Goal: Information Seeking & Learning: Learn about a topic

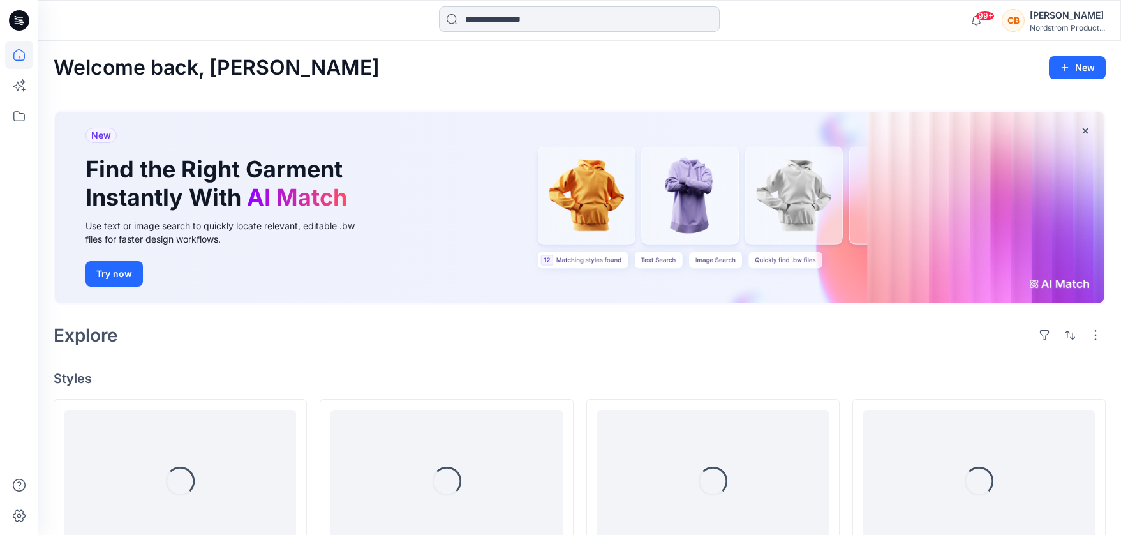
click at [563, 16] on input at bounding box center [579, 19] width 281 height 26
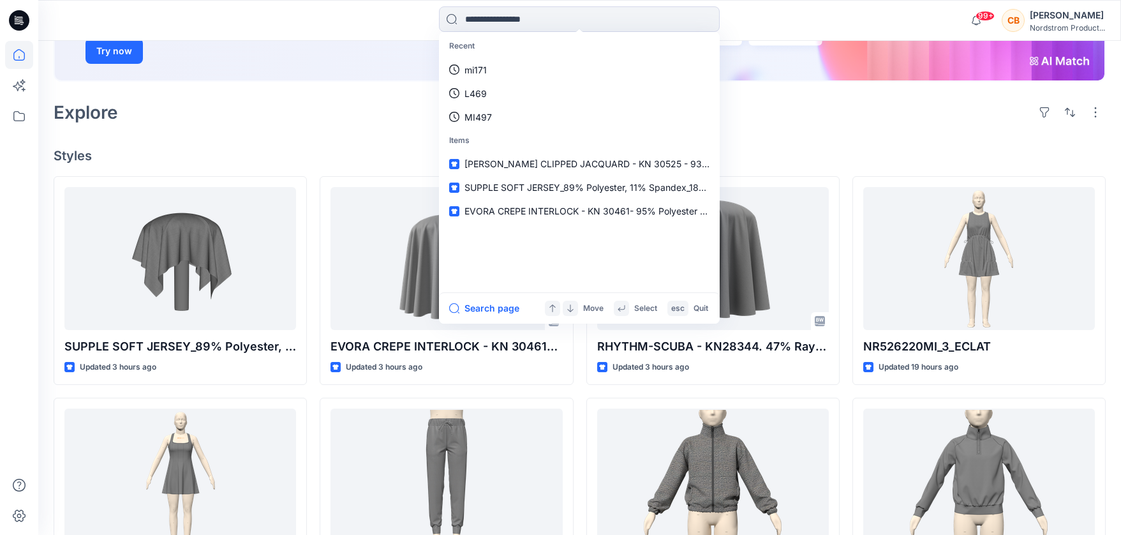
scroll to position [232, 0]
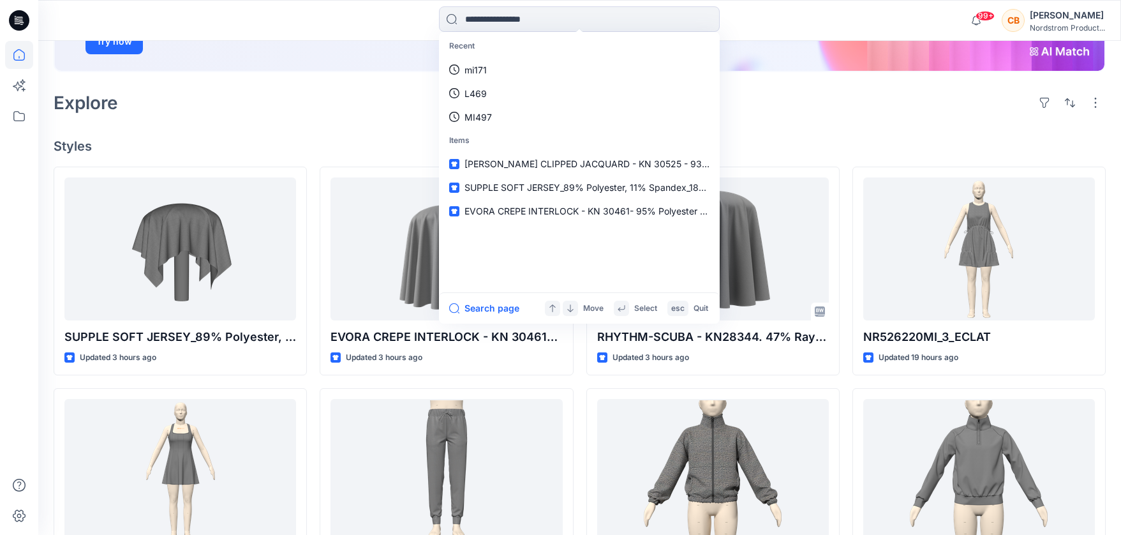
click at [904, 135] on div "Welcome back, Chrissy New New Find the Right Garment Instantly With AI Match Us…" at bounding box center [579, 344] width 1082 height 1070
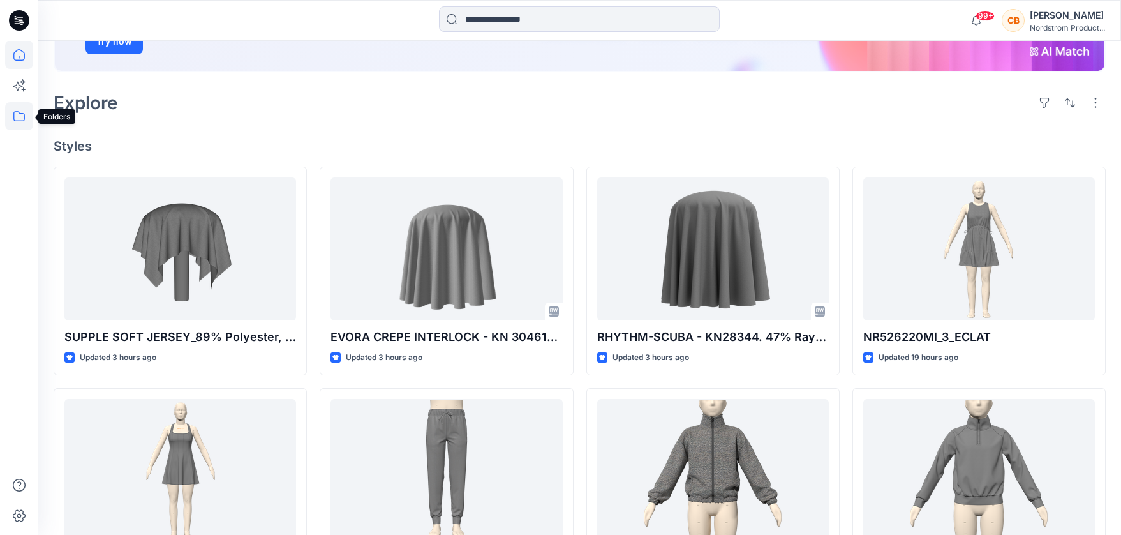
click at [21, 120] on icon at bounding box center [19, 116] width 28 height 28
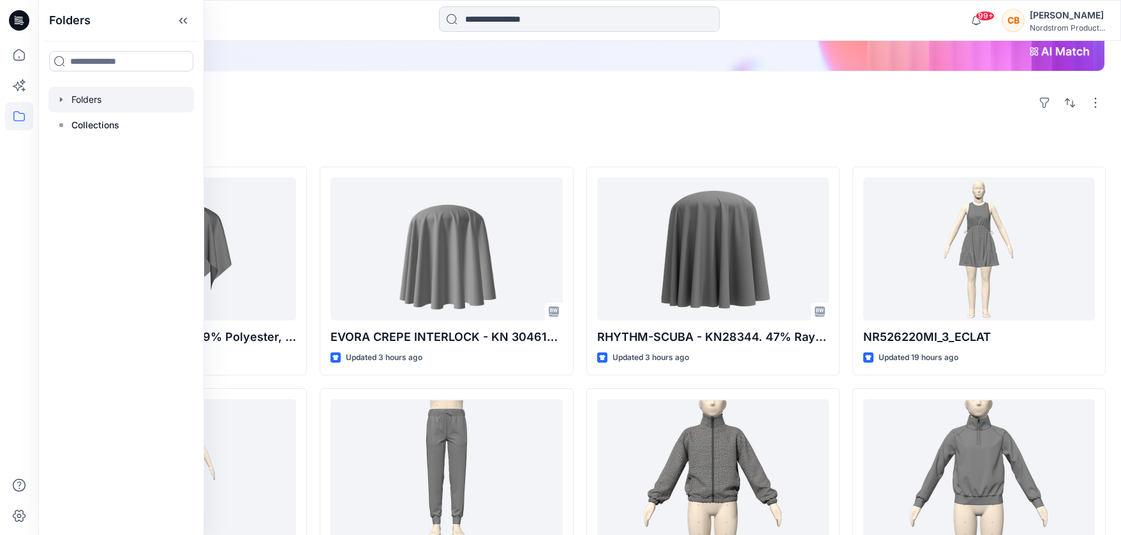
click at [87, 103] on div at bounding box center [120, 100] width 145 height 26
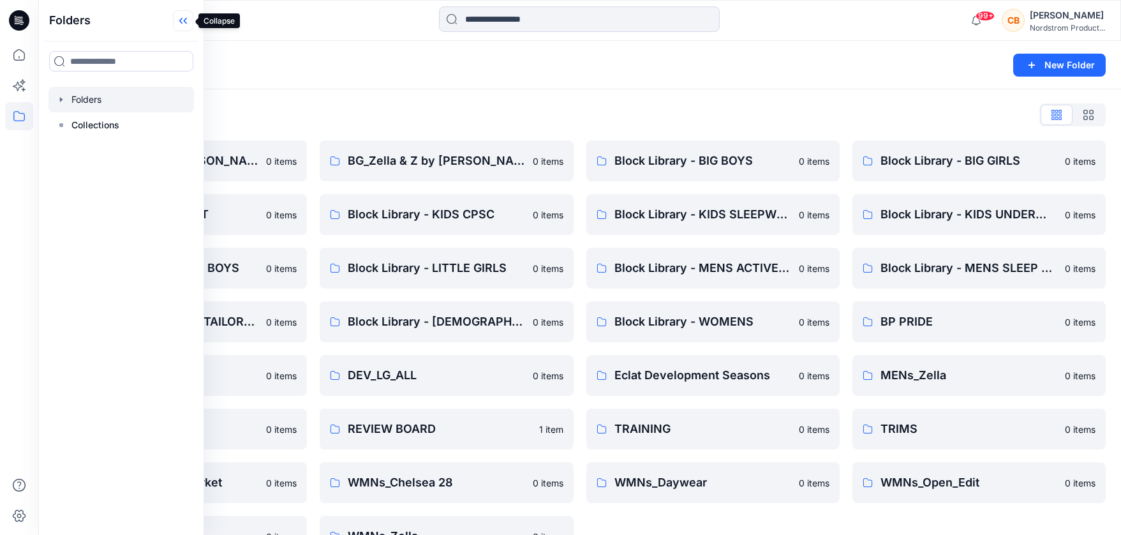
click at [181, 22] on icon at bounding box center [180, 21] width 3 height 6
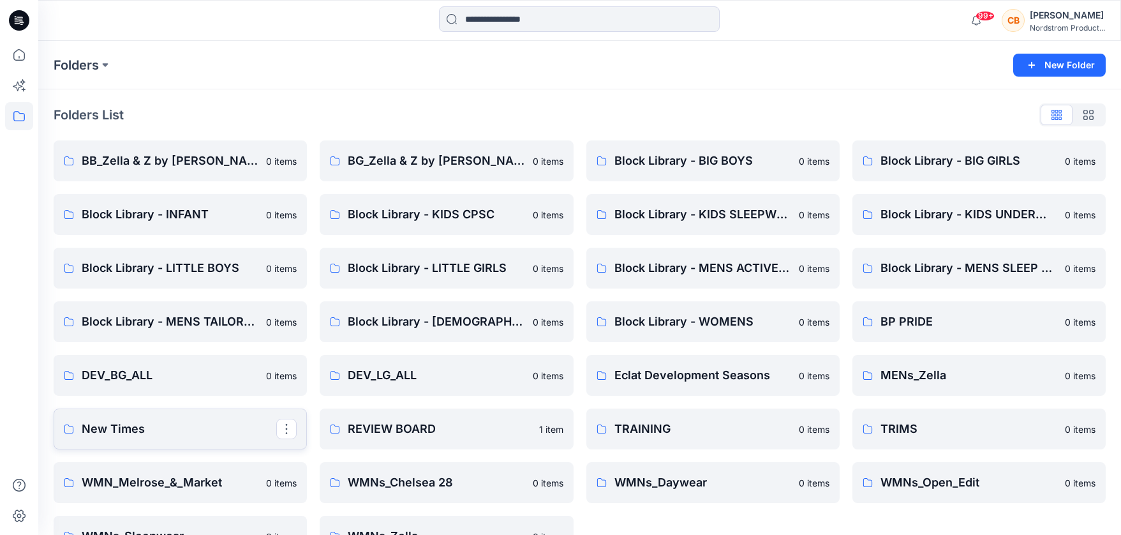
click at [132, 418] on link "New Times" at bounding box center [180, 428] width 253 height 41
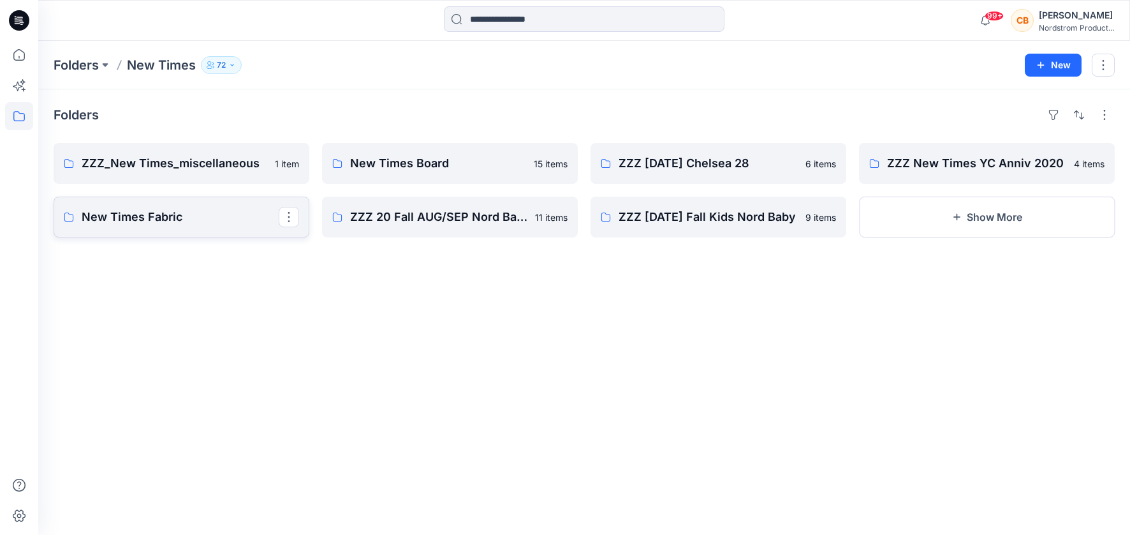
click at [151, 216] on p "New Times Fabric" at bounding box center [180, 217] width 197 height 18
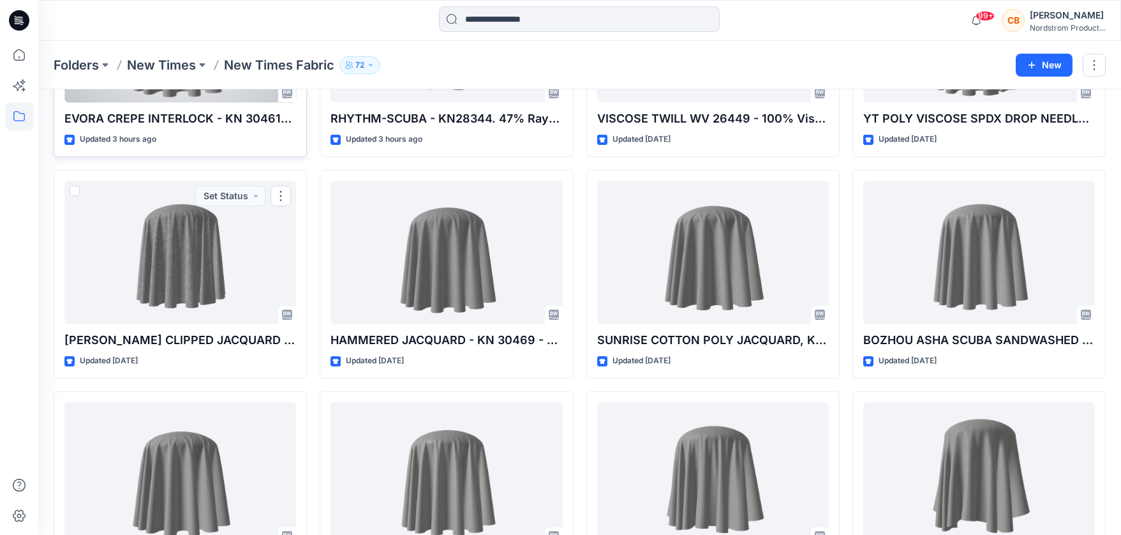
scroll to position [43, 0]
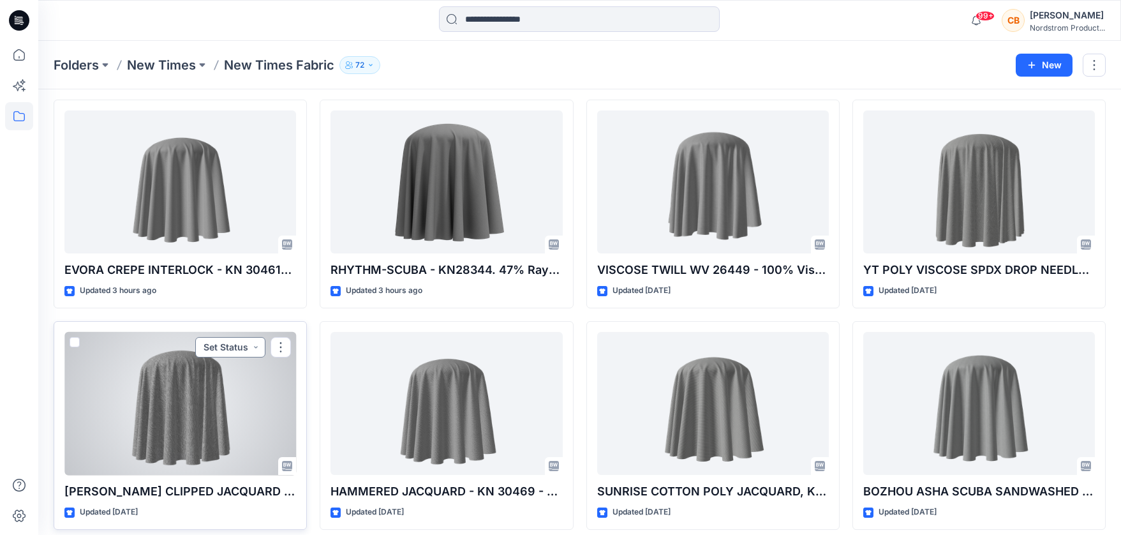
click at [241, 344] on button "Set Status" at bounding box center [230, 347] width 70 height 20
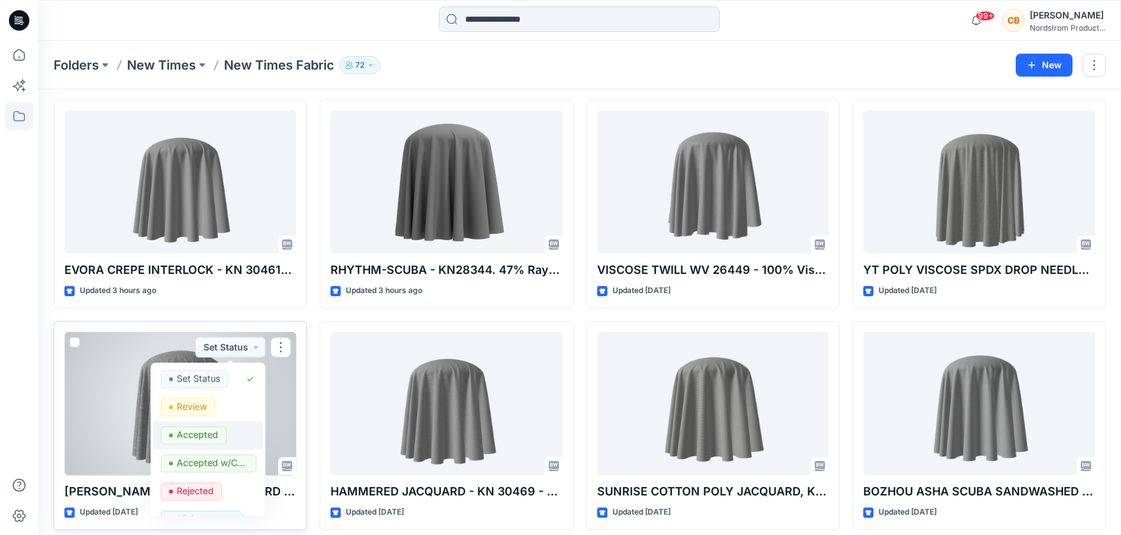
click at [195, 436] on p "Accepted" at bounding box center [197, 434] width 41 height 17
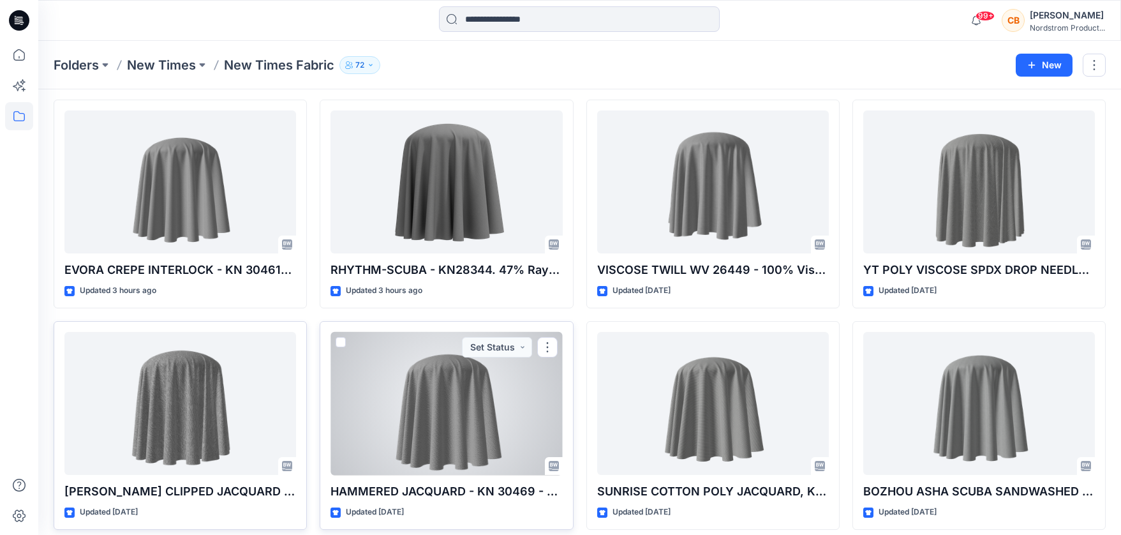
click at [471, 407] on div at bounding box center [446, 403] width 232 height 143
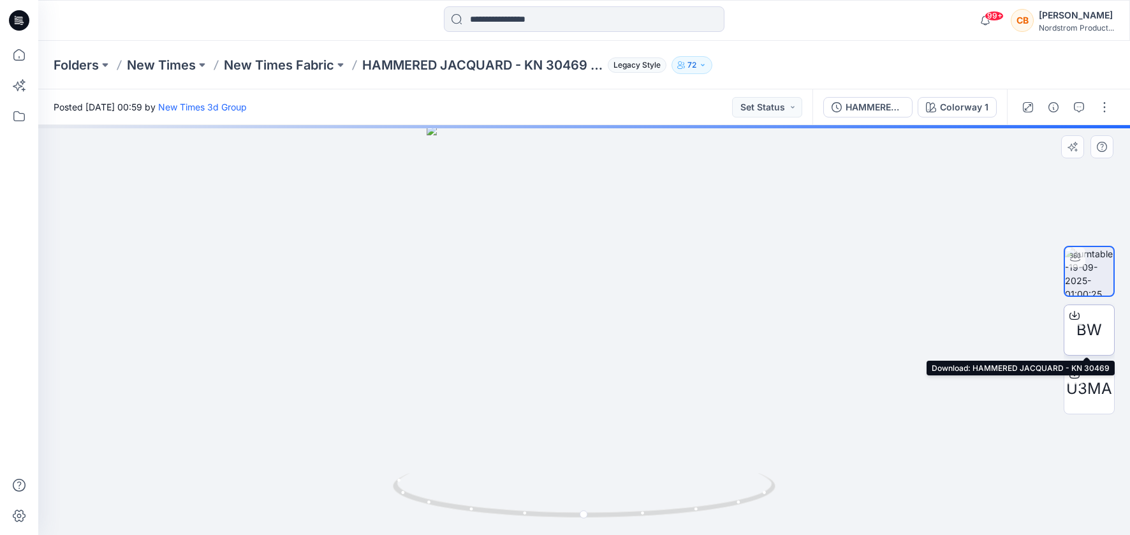
click at [1090, 330] on span "BW" at bounding box center [1090, 329] width 26 height 23
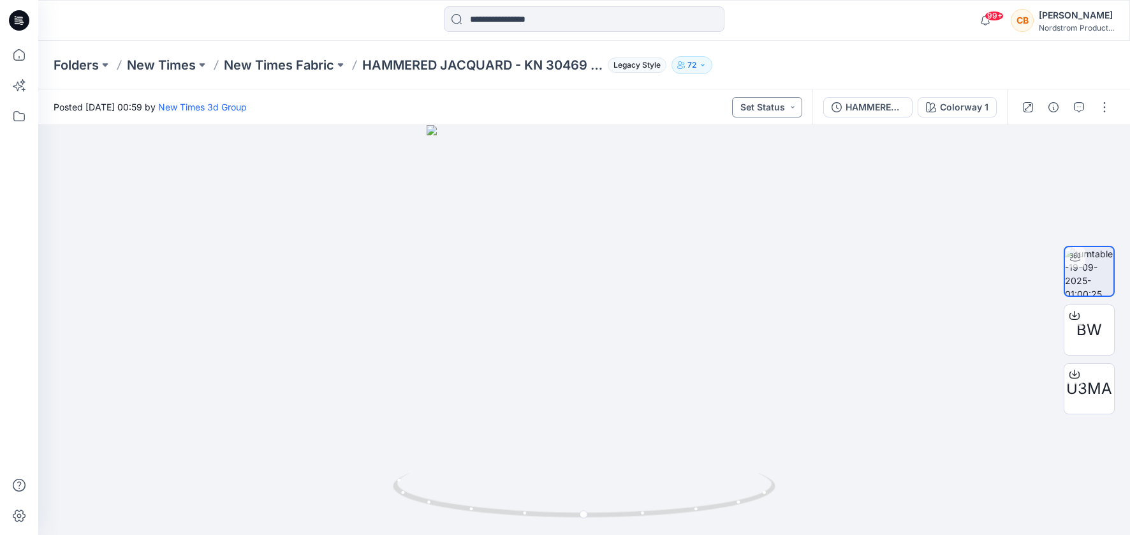
click at [772, 103] on button "Set Status" at bounding box center [767, 107] width 70 height 20
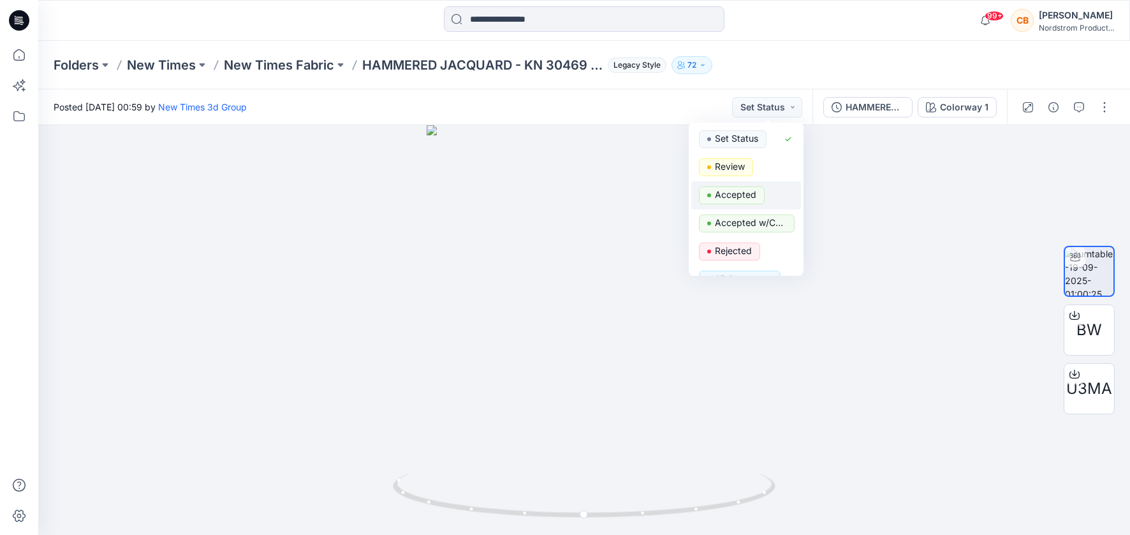
click at [732, 186] on p "Accepted" at bounding box center [735, 194] width 41 height 17
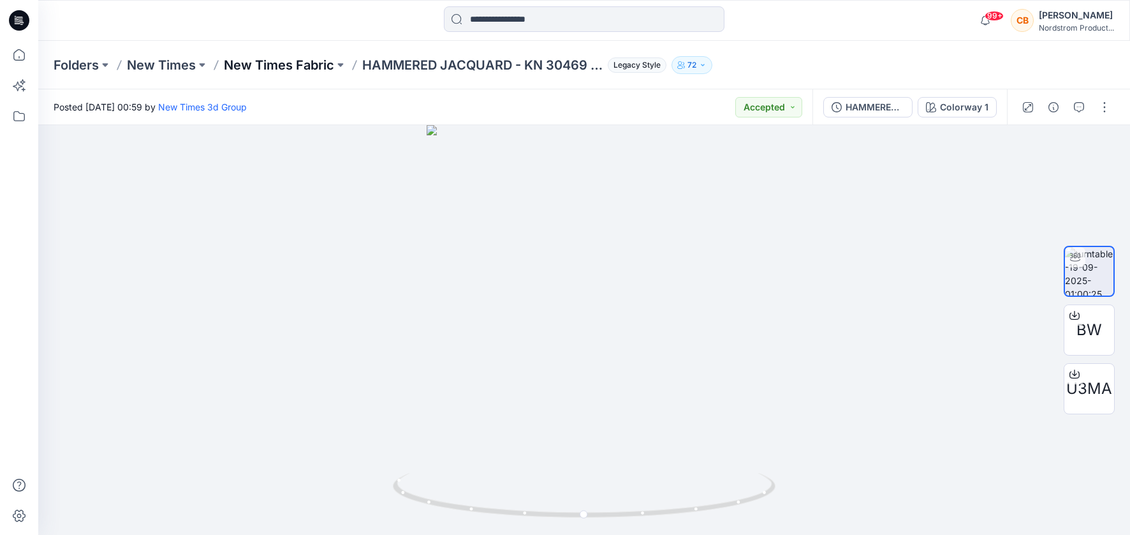
click at [301, 63] on p "New Times Fabric" at bounding box center [279, 65] width 110 height 18
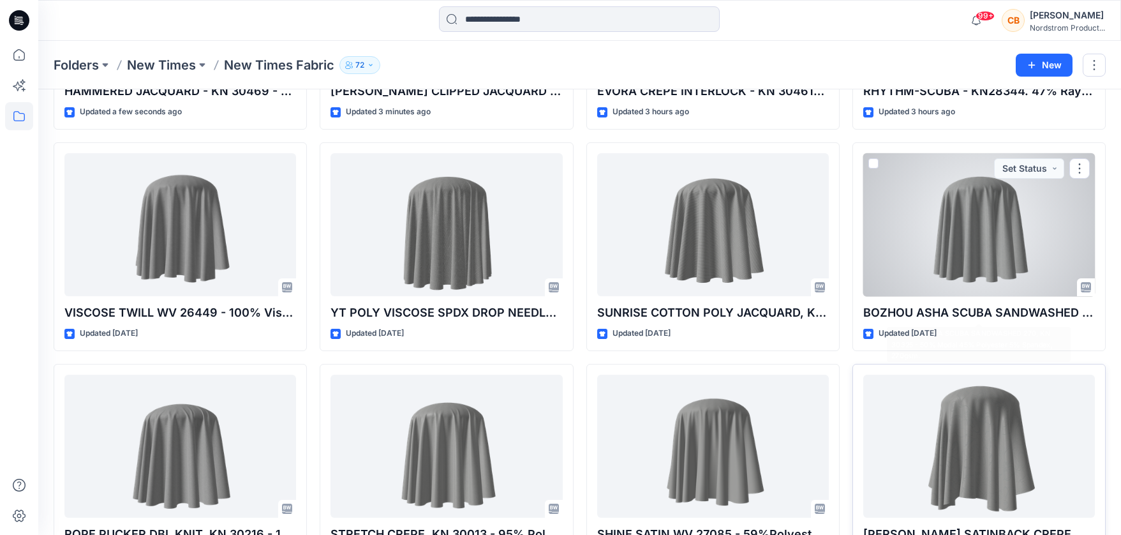
scroll to position [225, 0]
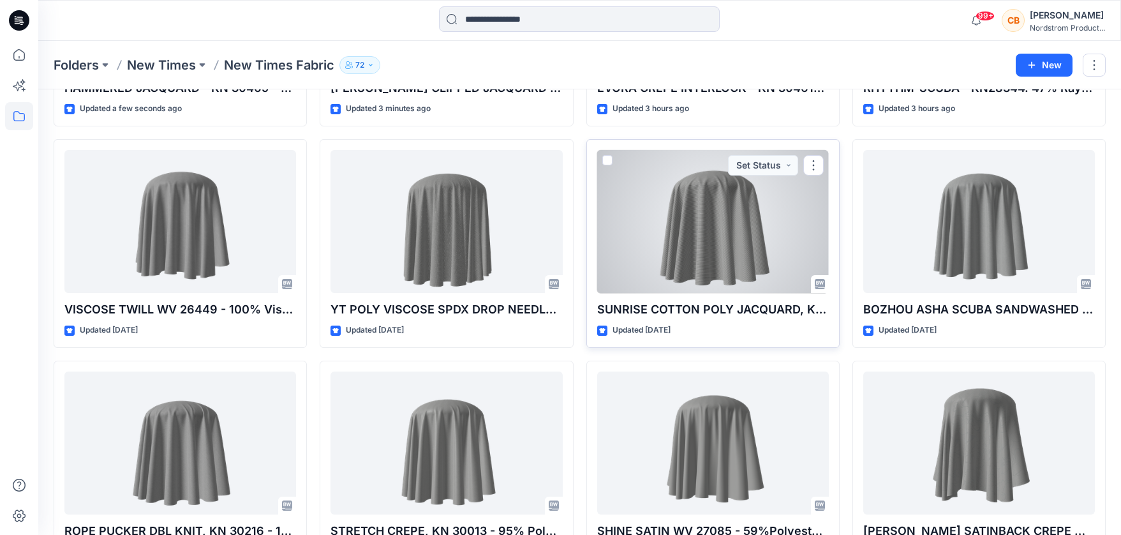
click at [676, 227] on div at bounding box center [713, 221] width 232 height 143
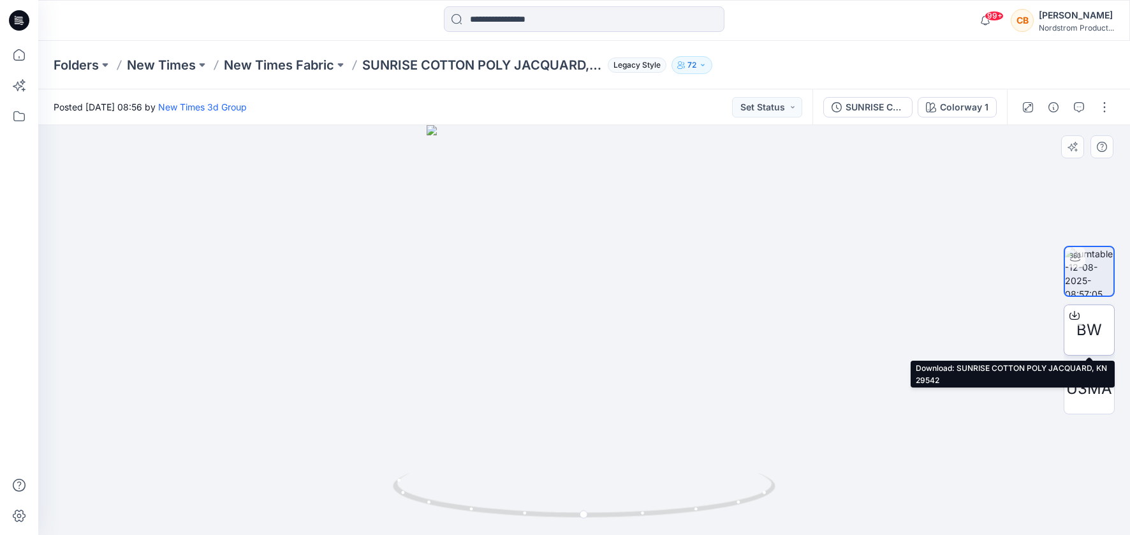
click at [1090, 326] on span "BW" at bounding box center [1090, 329] width 26 height 23
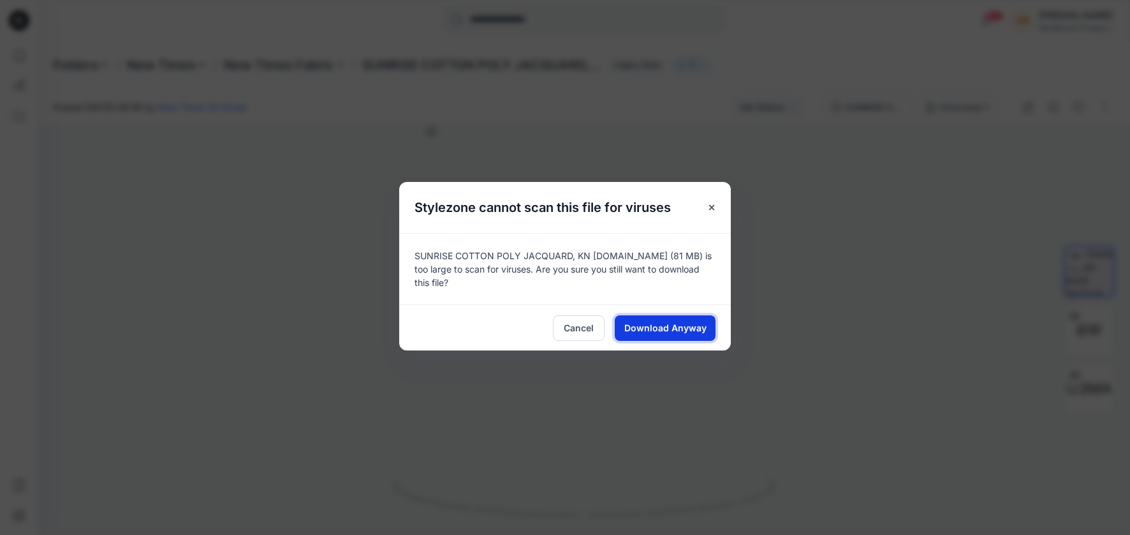
click at [666, 325] on span "Download Anyway" at bounding box center [665, 327] width 82 height 13
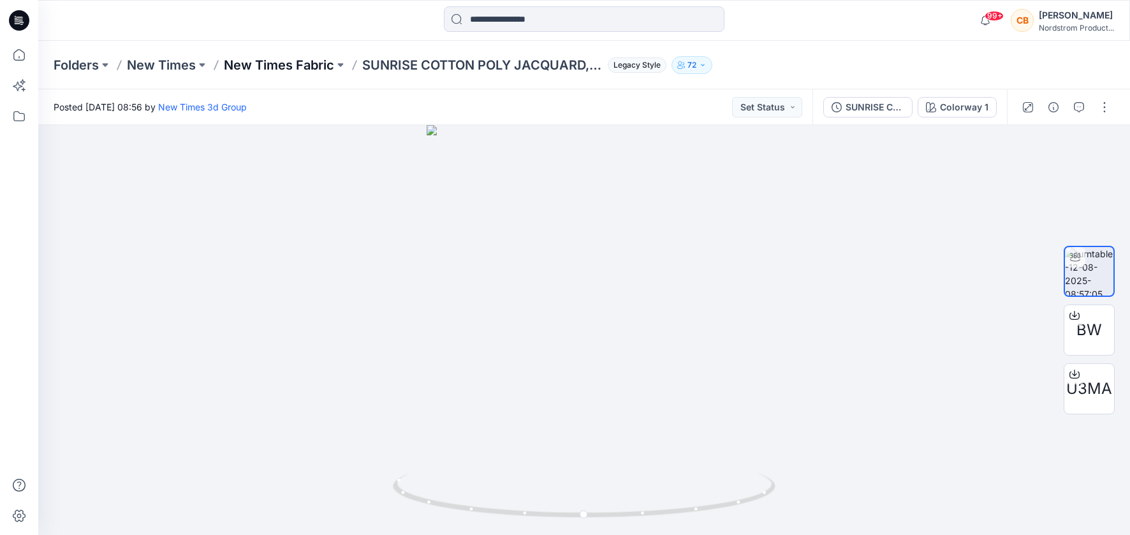
click at [326, 64] on p "New Times Fabric" at bounding box center [279, 65] width 110 height 18
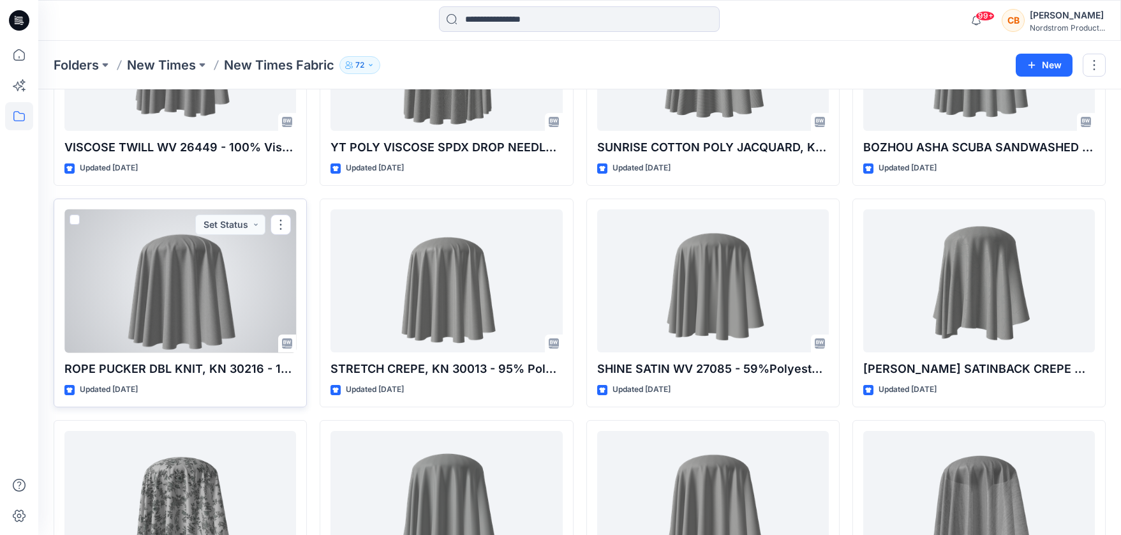
scroll to position [387, 0]
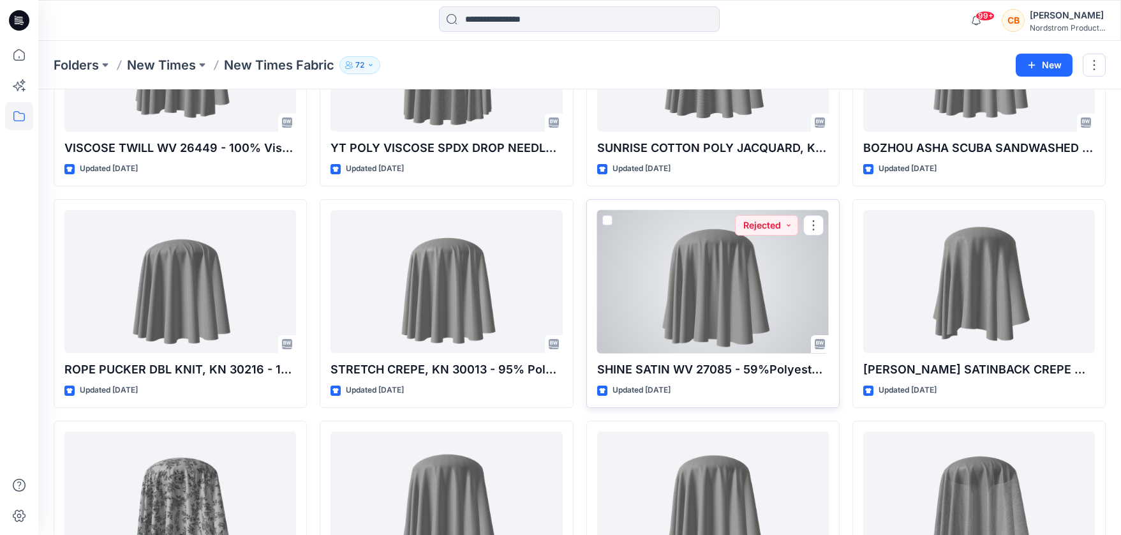
click at [704, 288] on div at bounding box center [713, 281] width 232 height 143
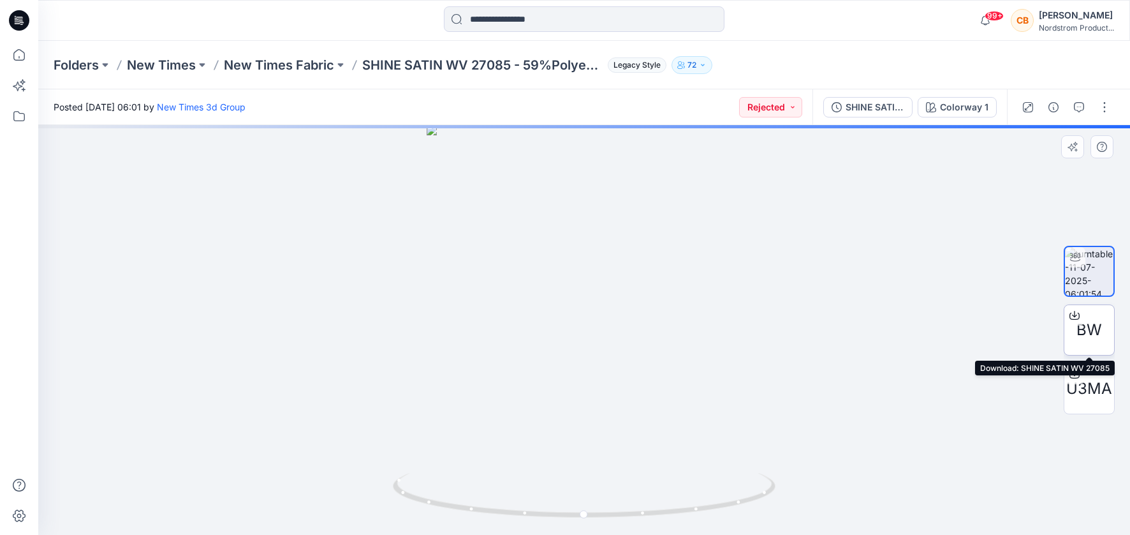
click at [1082, 330] on span "BW" at bounding box center [1090, 329] width 26 height 23
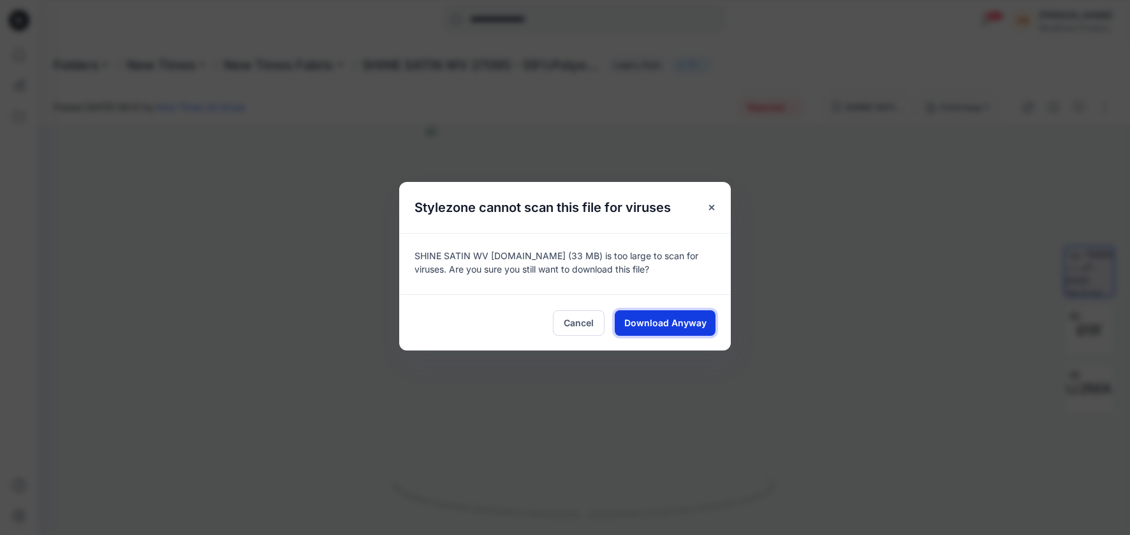
click at [670, 328] on span "Download Anyway" at bounding box center [665, 322] width 82 height 13
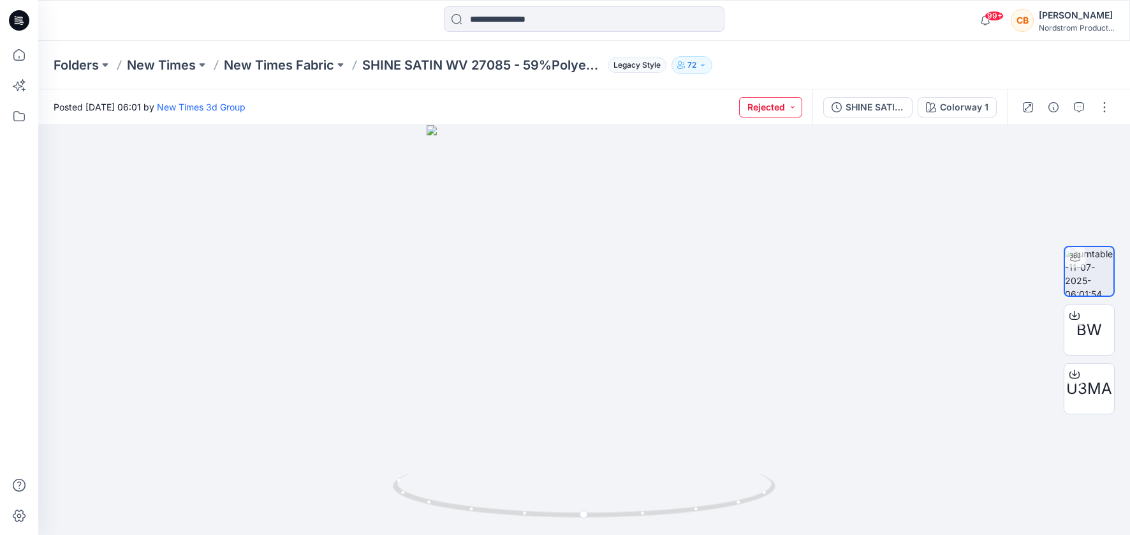
click at [782, 110] on button "Rejected" at bounding box center [770, 107] width 63 height 20
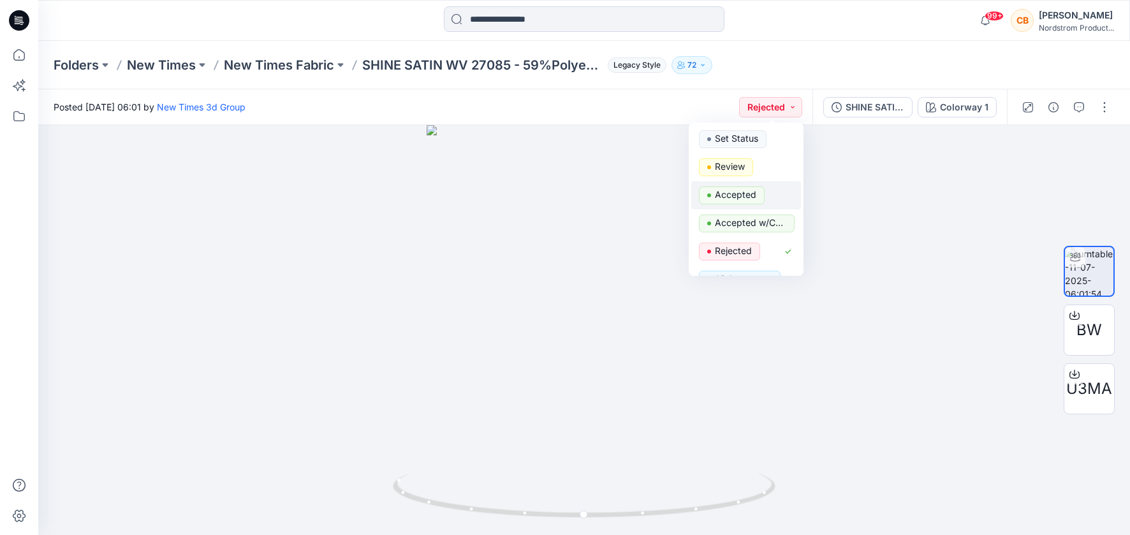
click at [730, 198] on p "Accepted" at bounding box center [735, 194] width 41 height 17
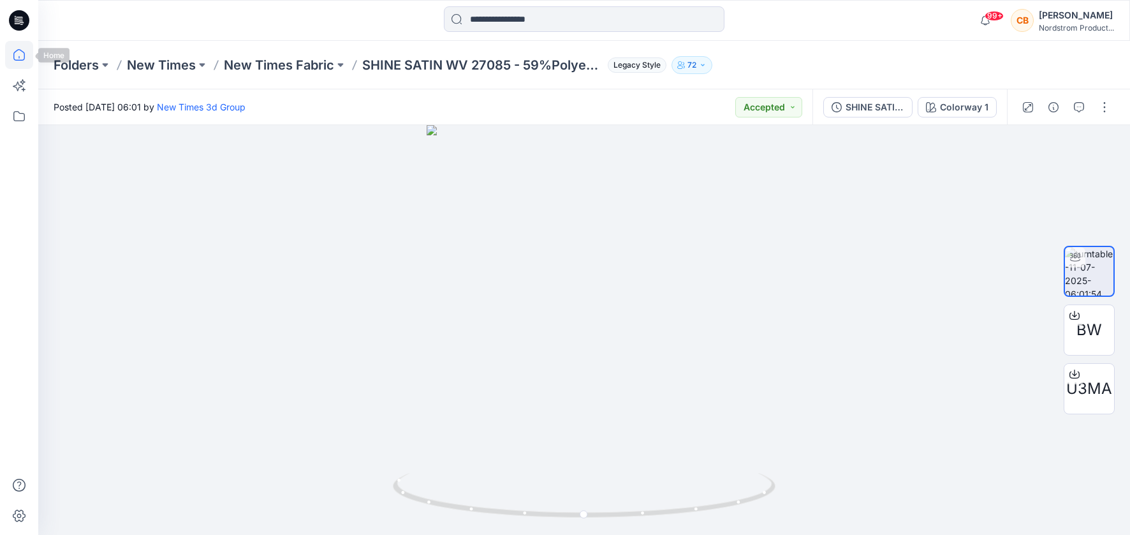
click at [17, 51] on icon at bounding box center [18, 54] width 11 height 11
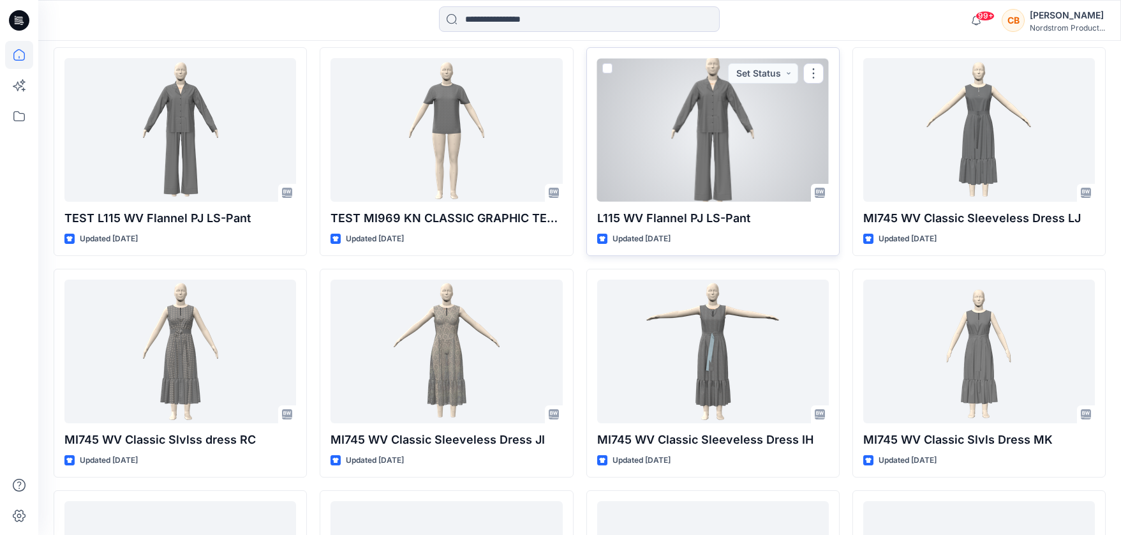
scroll to position [2120, 0]
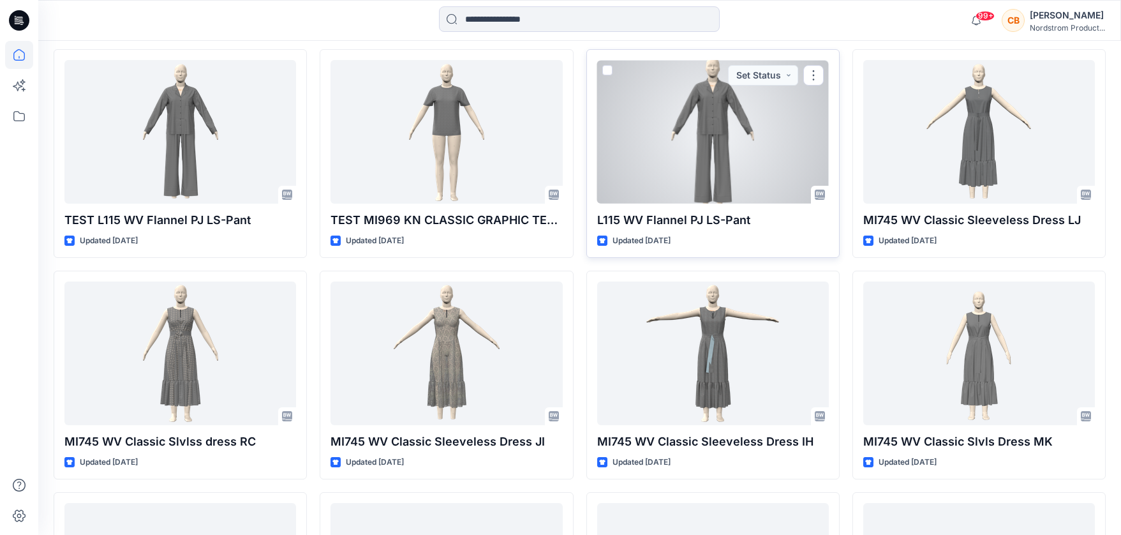
click at [776, 178] on div at bounding box center [713, 131] width 232 height 143
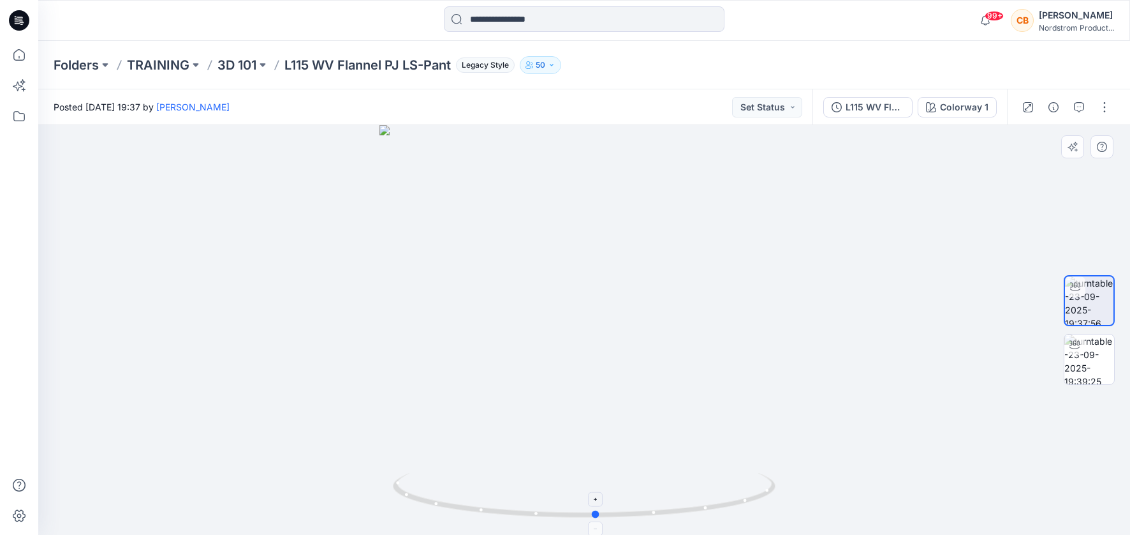
drag, startPoint x: 585, startPoint y: 517, endPoint x: 610, endPoint y: 512, distance: 25.3
click at [600, 512] on circle at bounding box center [597, 514] width 8 height 8
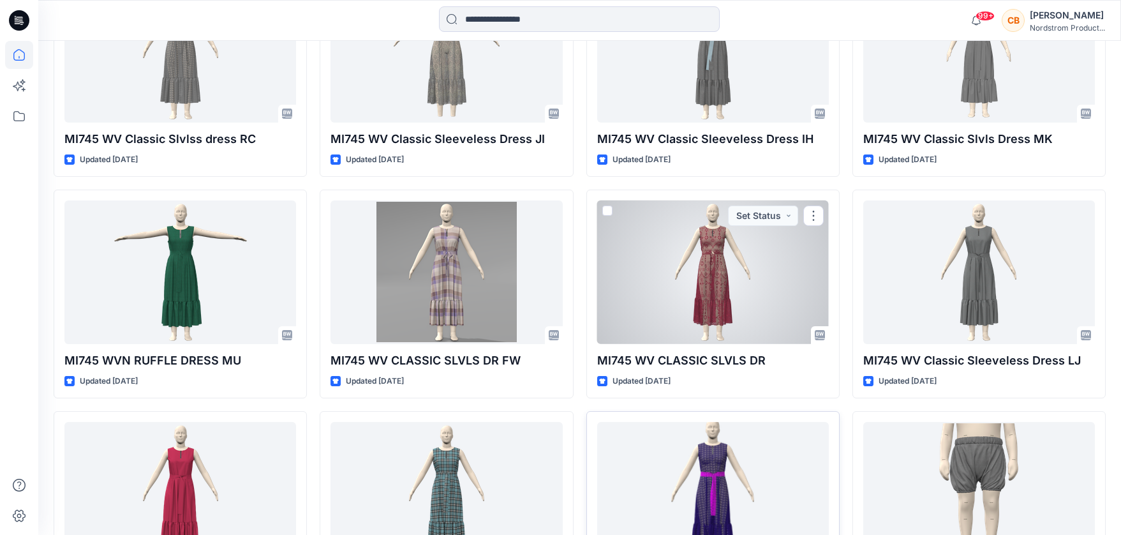
scroll to position [2568, 0]
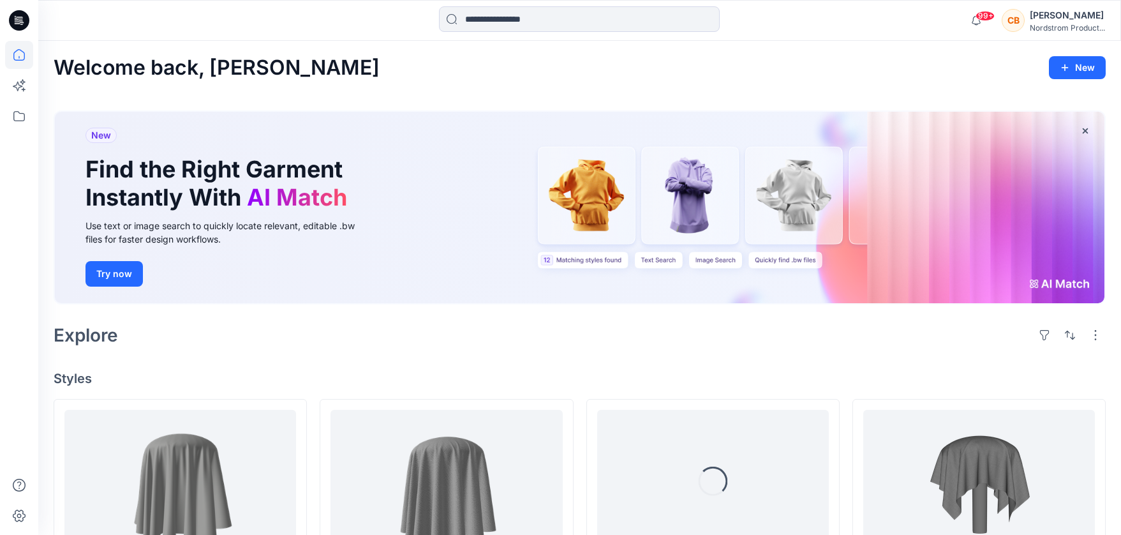
drag, startPoint x: 637, startPoint y: 281, endPoint x: 649, endPoint y: 302, distance: 24.3
click at [646, 295] on div "New Find the Right Garment Instantly With AI Match Use text or image search to …" at bounding box center [579, 207] width 1049 height 191
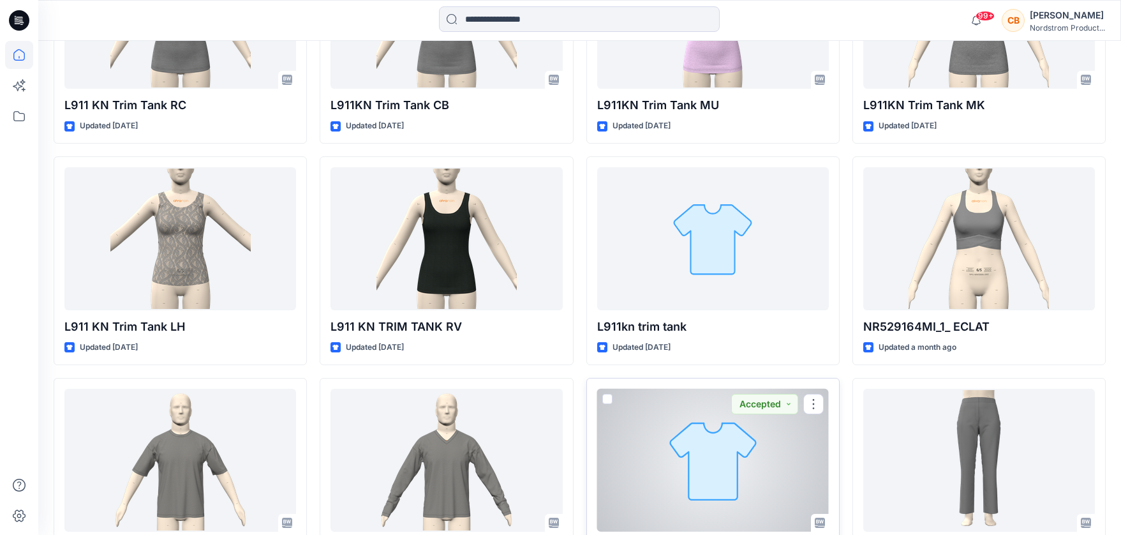
scroll to position [5842, 0]
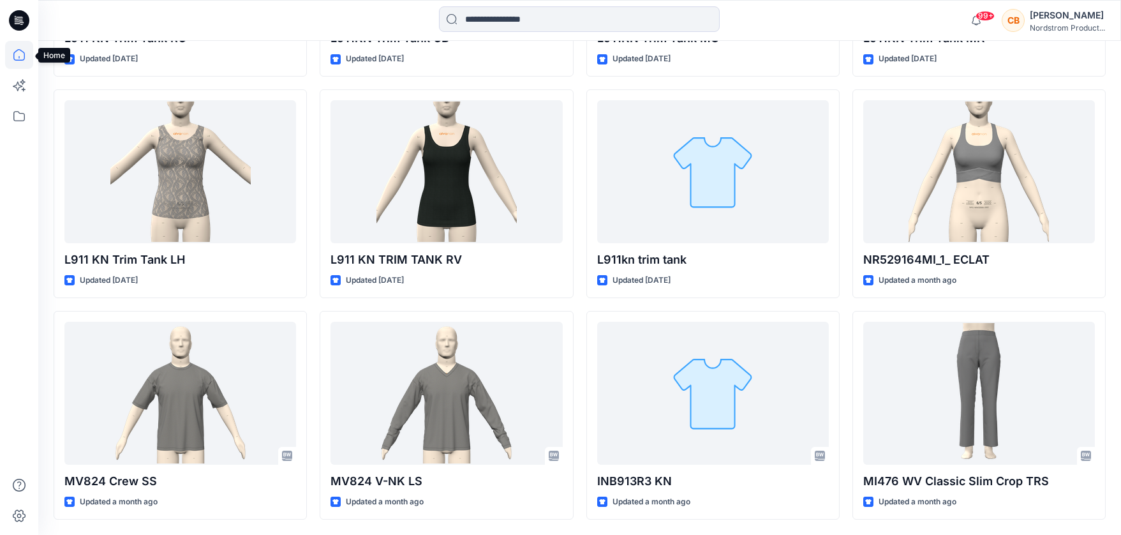
click at [23, 57] on icon at bounding box center [19, 55] width 28 height 28
click at [22, 110] on icon at bounding box center [19, 116] width 28 height 28
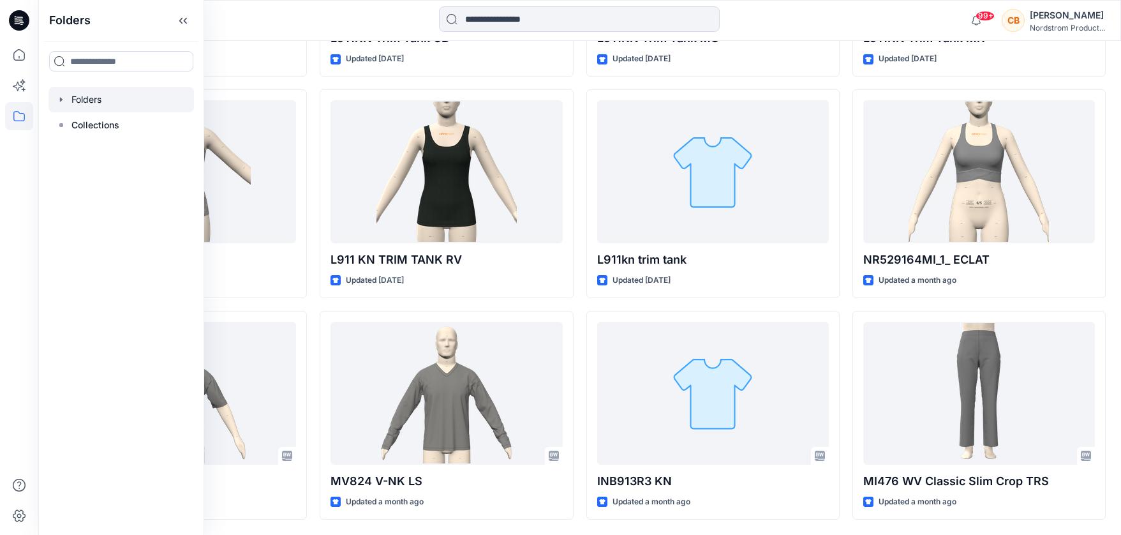
click at [102, 101] on div at bounding box center [120, 100] width 145 height 26
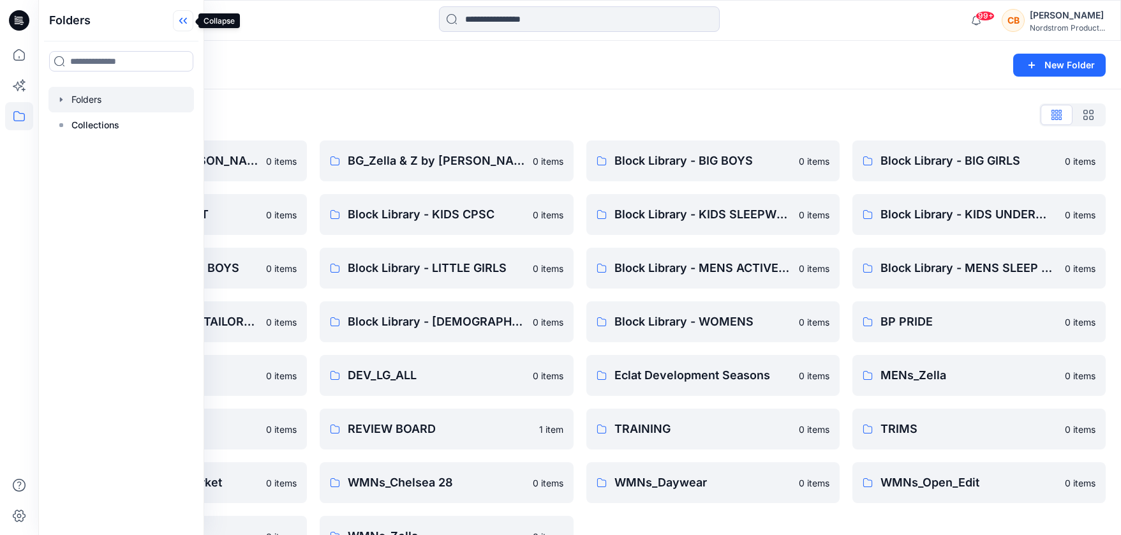
click at [182, 22] on icon at bounding box center [183, 20] width 20 height 21
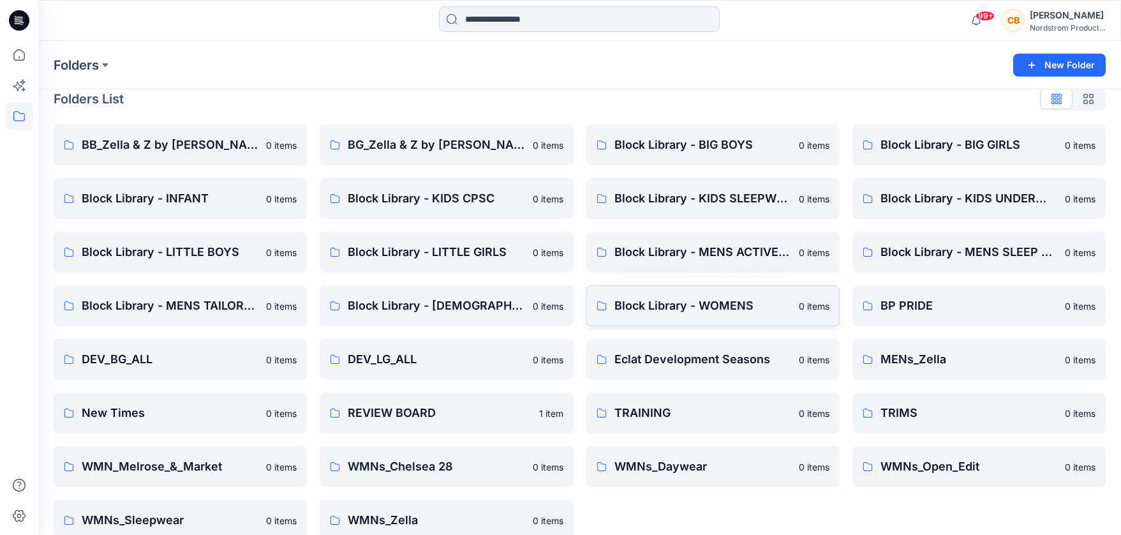
scroll to position [37, 0]
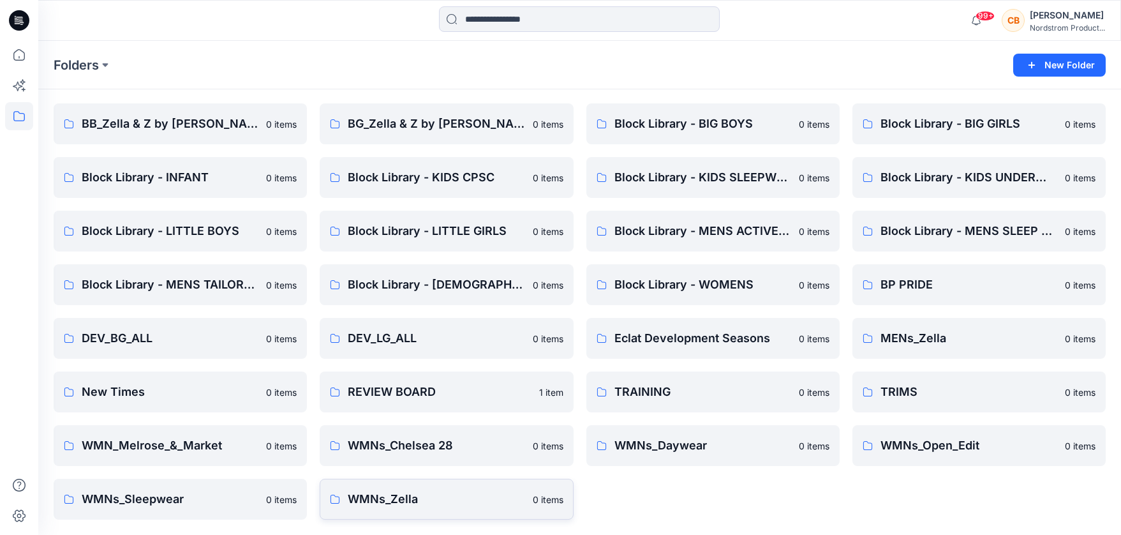
click at [408, 501] on p "WMNs_Zella" at bounding box center [436, 499] width 177 height 18
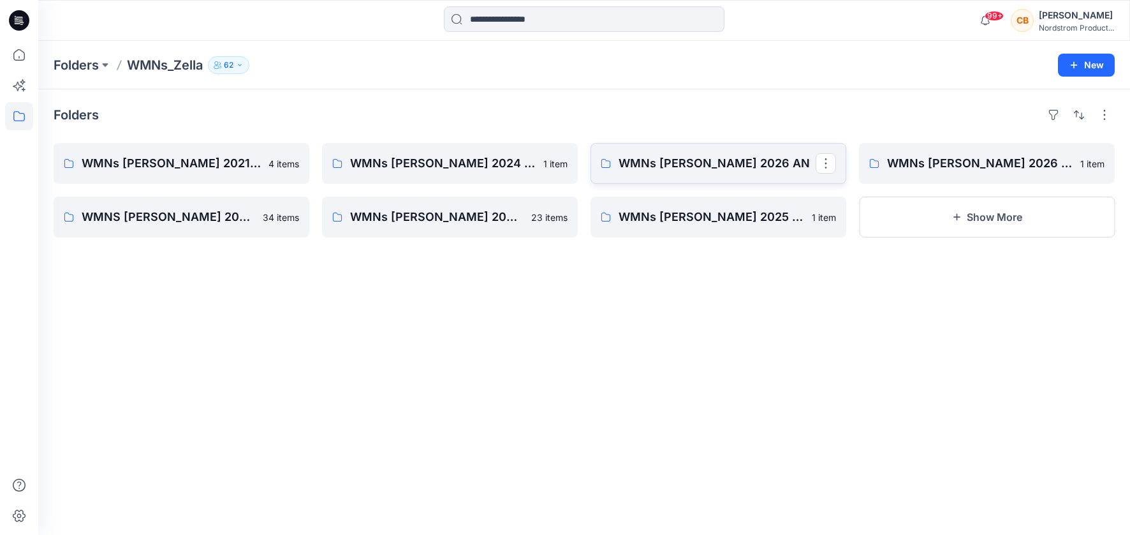
click at [699, 156] on p "WMNs Zella 2026 AN" at bounding box center [717, 163] width 197 height 18
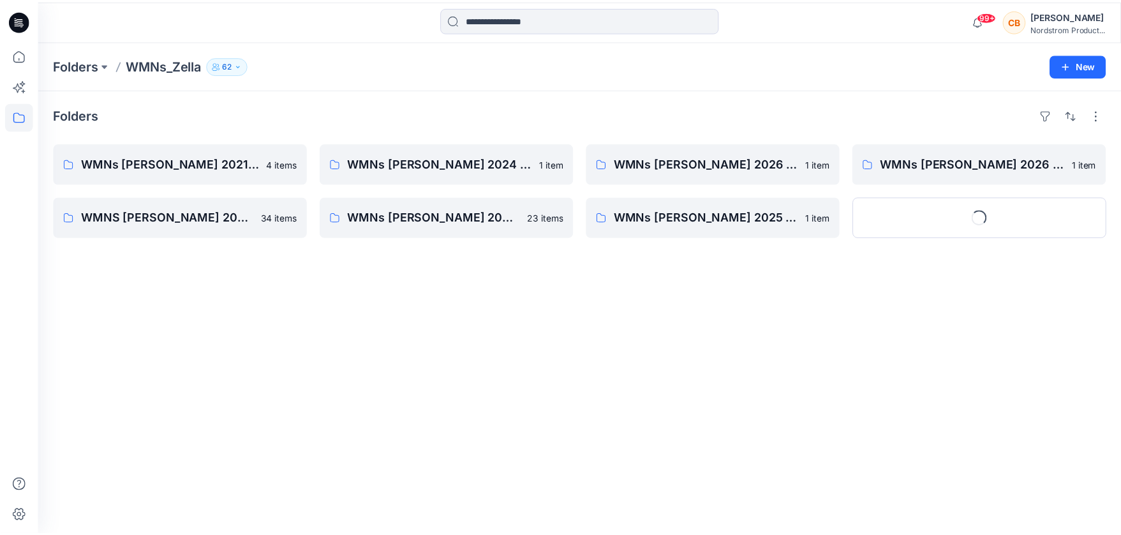
scroll to position [37, 0]
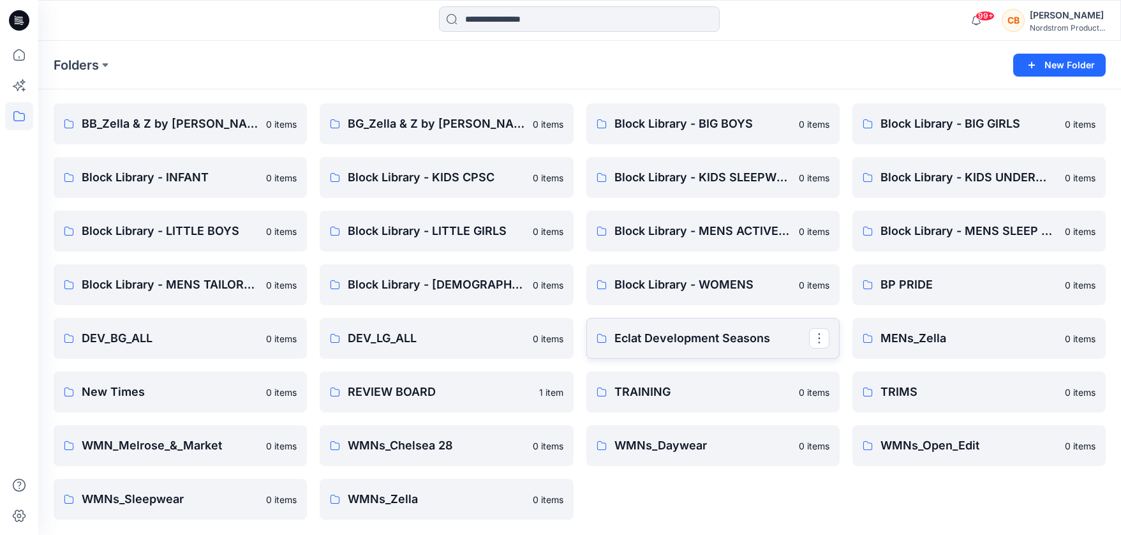
click at [691, 335] on p "Eclat Development Seasons" at bounding box center [711, 338] width 195 height 18
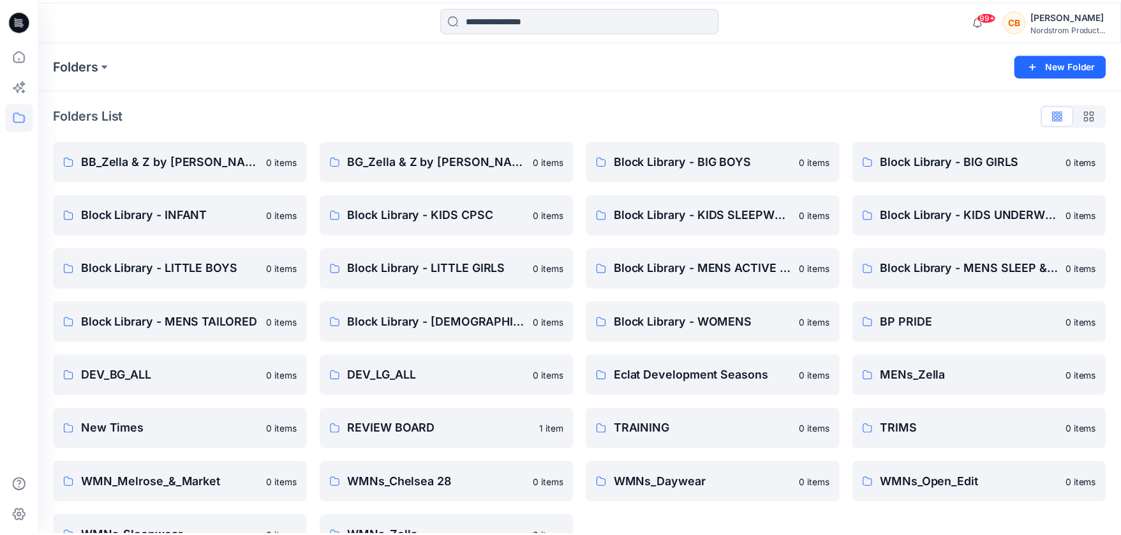
scroll to position [37, 0]
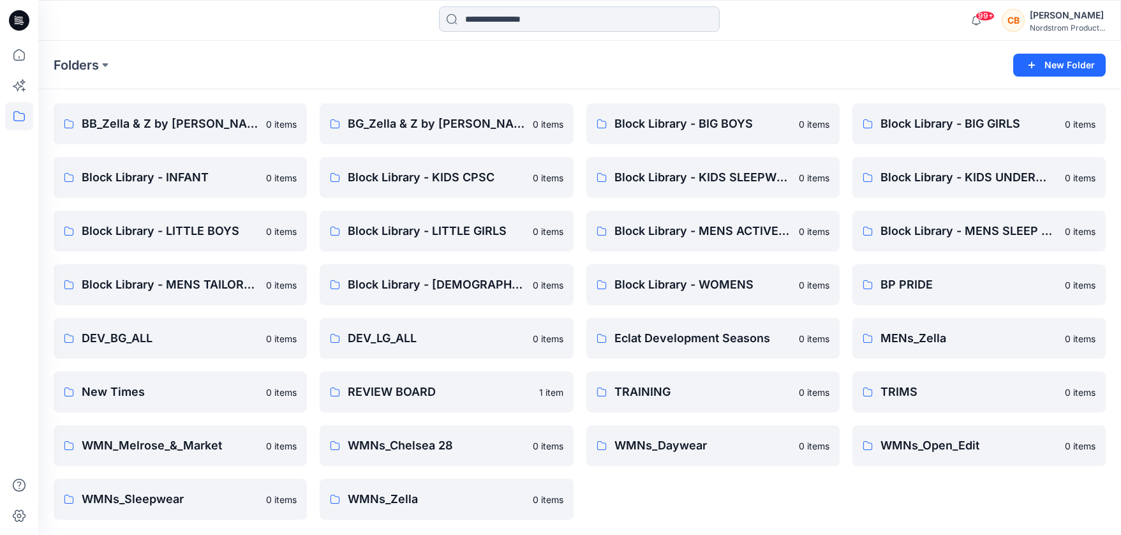
click at [523, 12] on input at bounding box center [579, 19] width 281 height 26
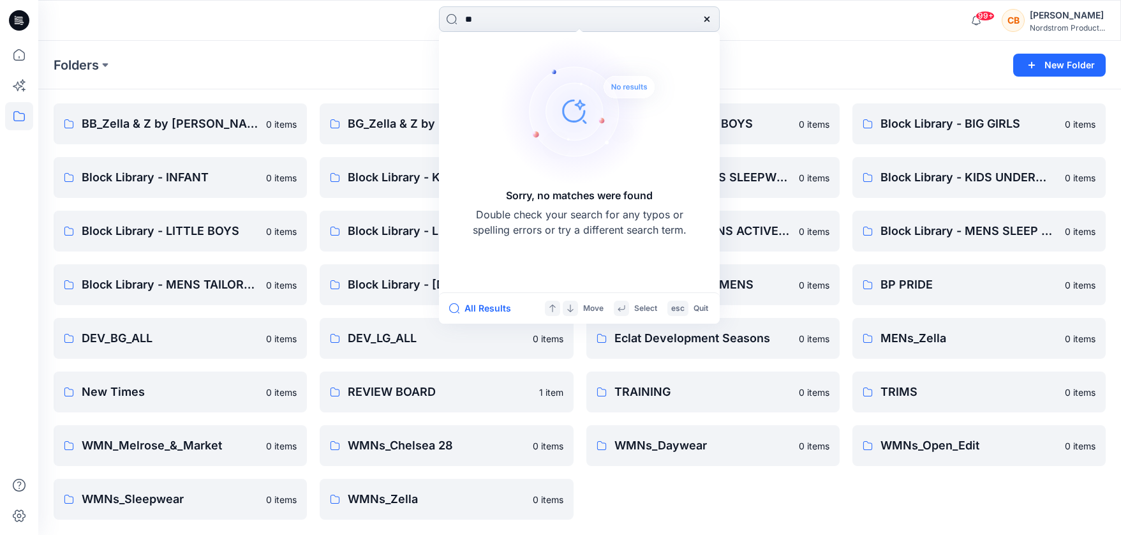
type input "*"
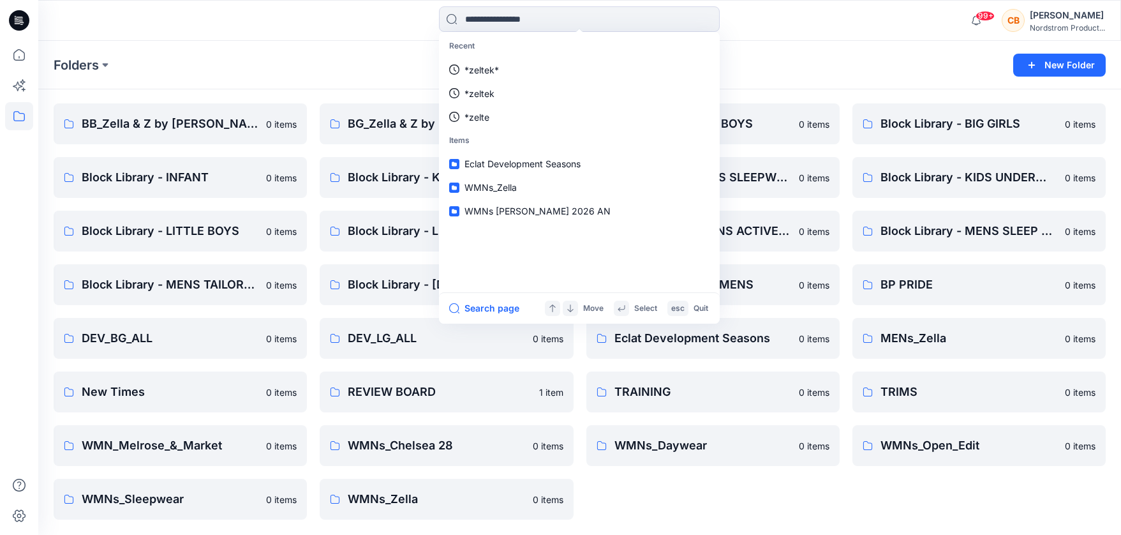
click at [778, 22] on div "Recent *zeltek* *zeltek *zelte Items Eclat Development Seasons WMNs_Zella WMNs …" at bounding box center [579, 20] width 541 height 28
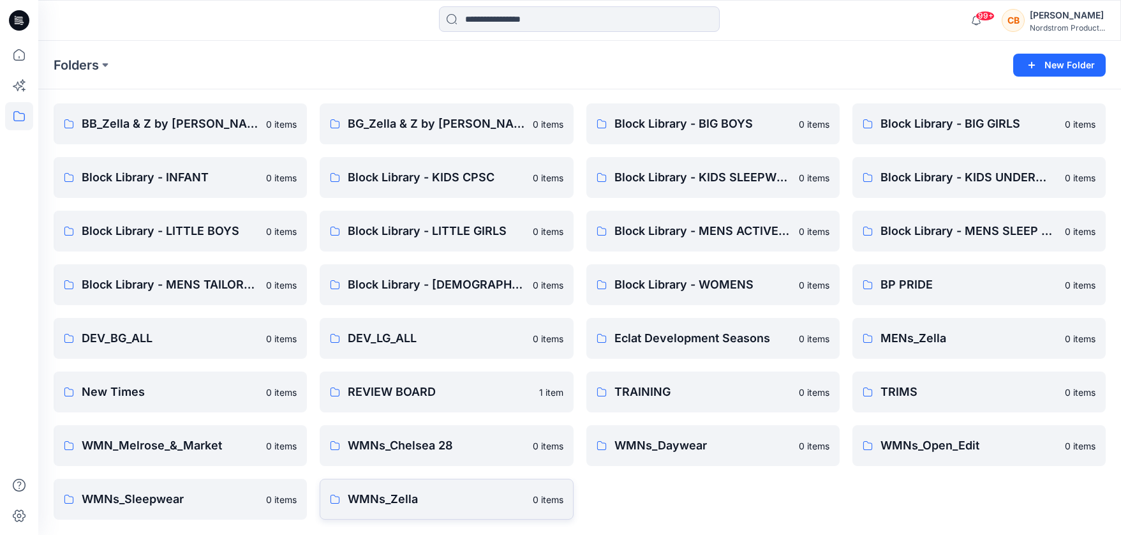
click at [367, 498] on p "WMNs_Zella" at bounding box center [436, 499] width 177 height 18
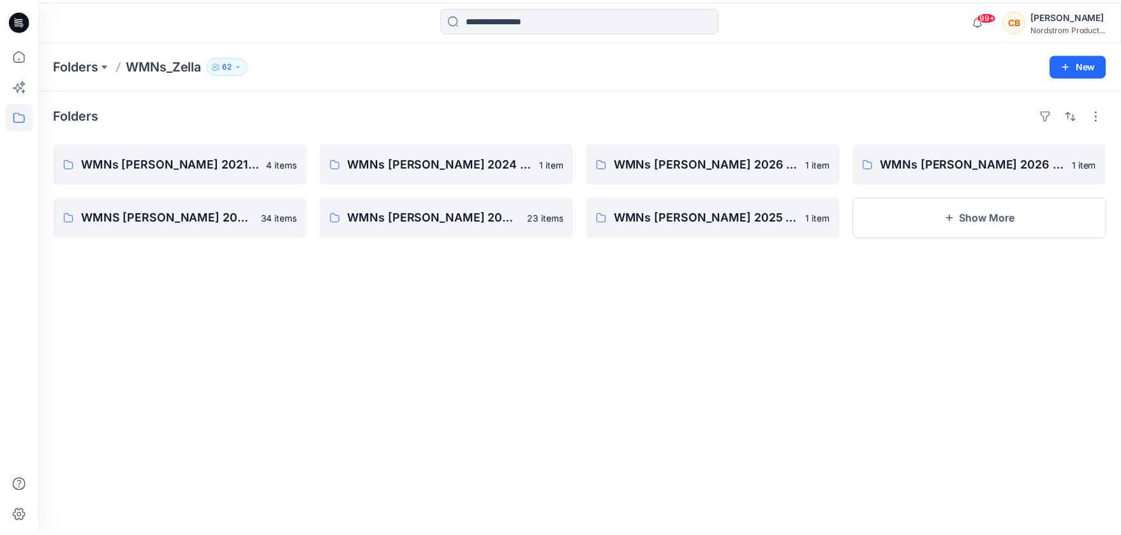
scroll to position [37, 0]
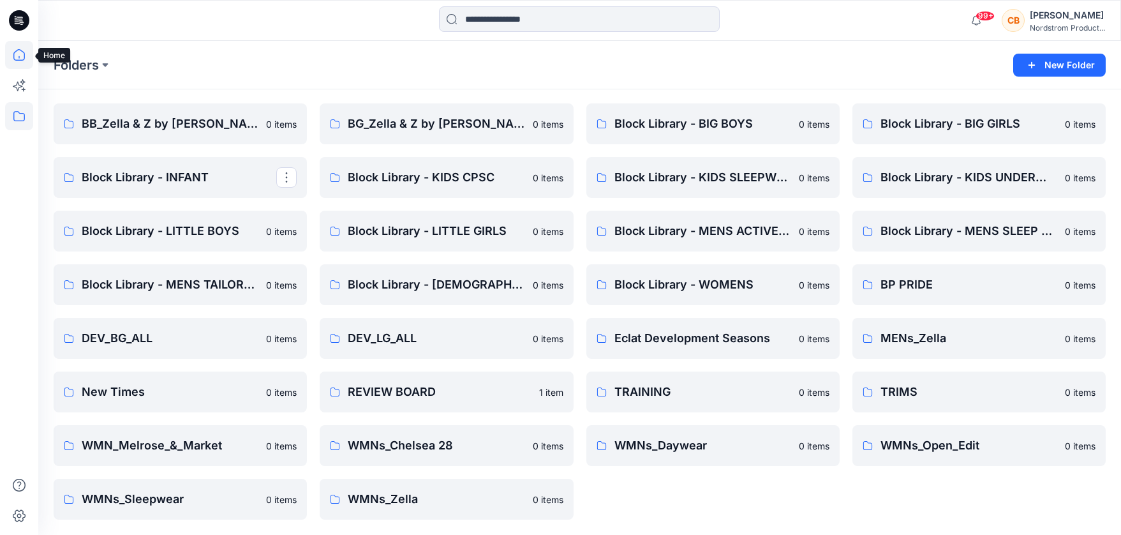
click at [20, 50] on icon at bounding box center [19, 55] width 28 height 28
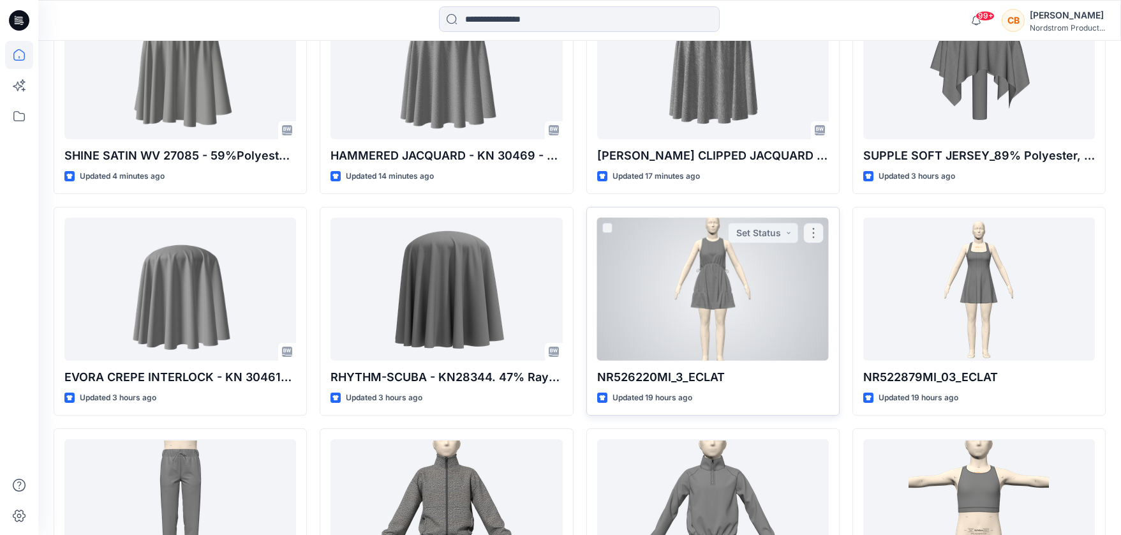
scroll to position [418, 0]
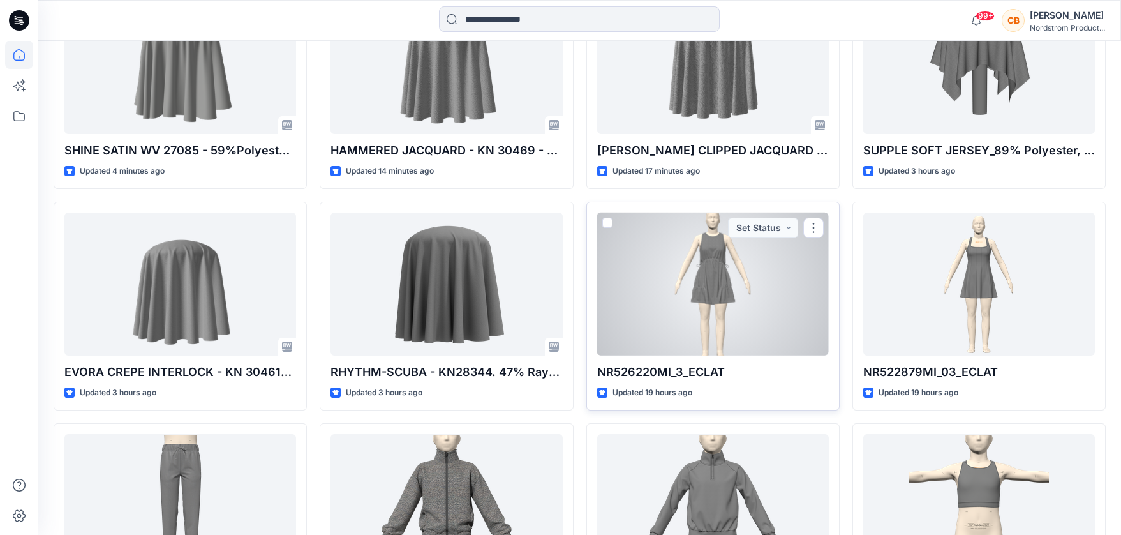
click at [720, 270] on div at bounding box center [713, 283] width 232 height 143
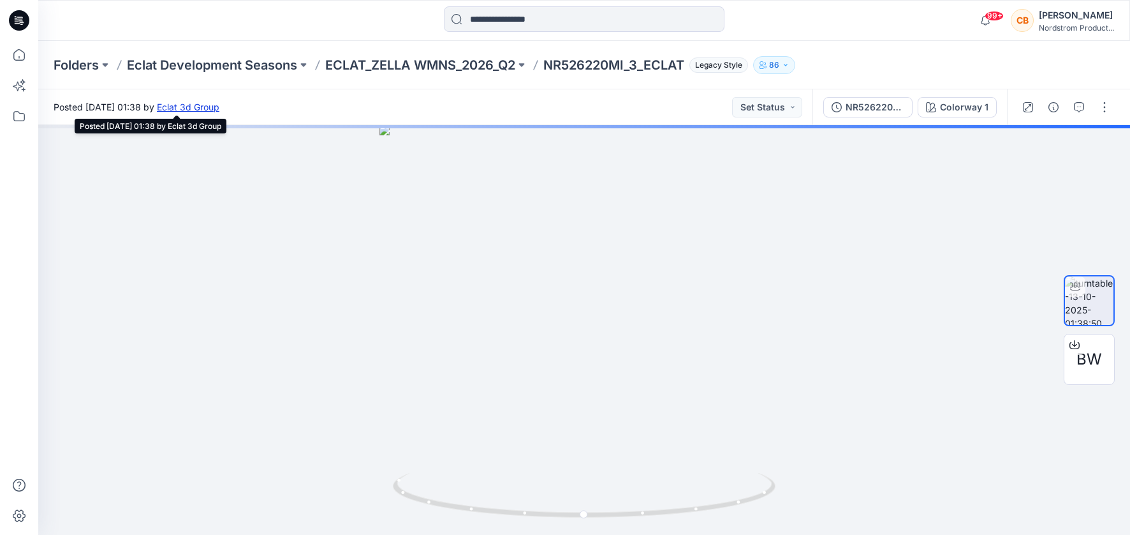
click at [219, 105] on link "Eclat 3d Group" at bounding box center [188, 106] width 63 height 11
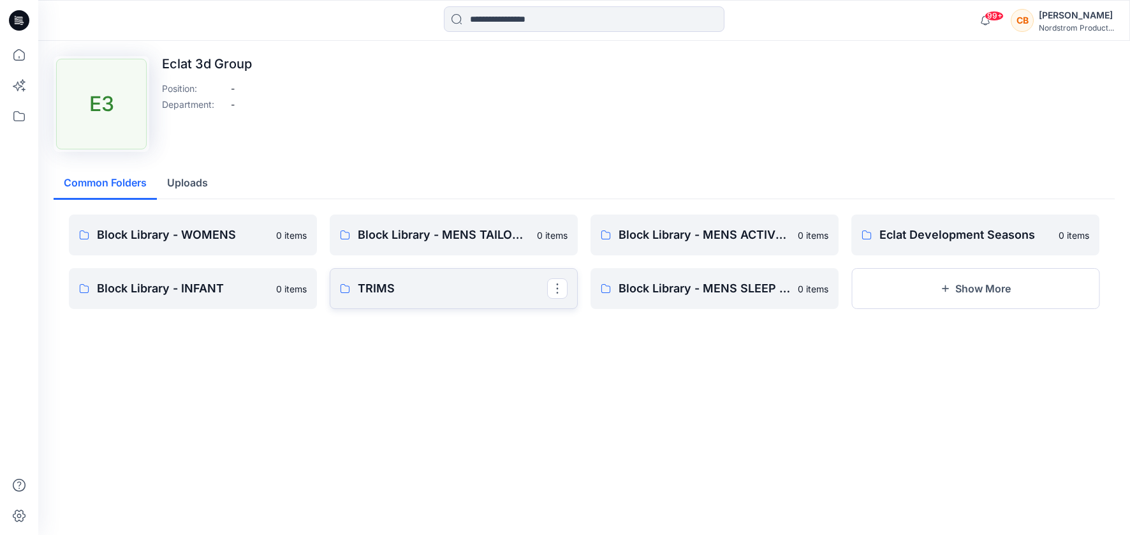
click at [385, 288] on p "TRIMS" at bounding box center [452, 288] width 189 height 18
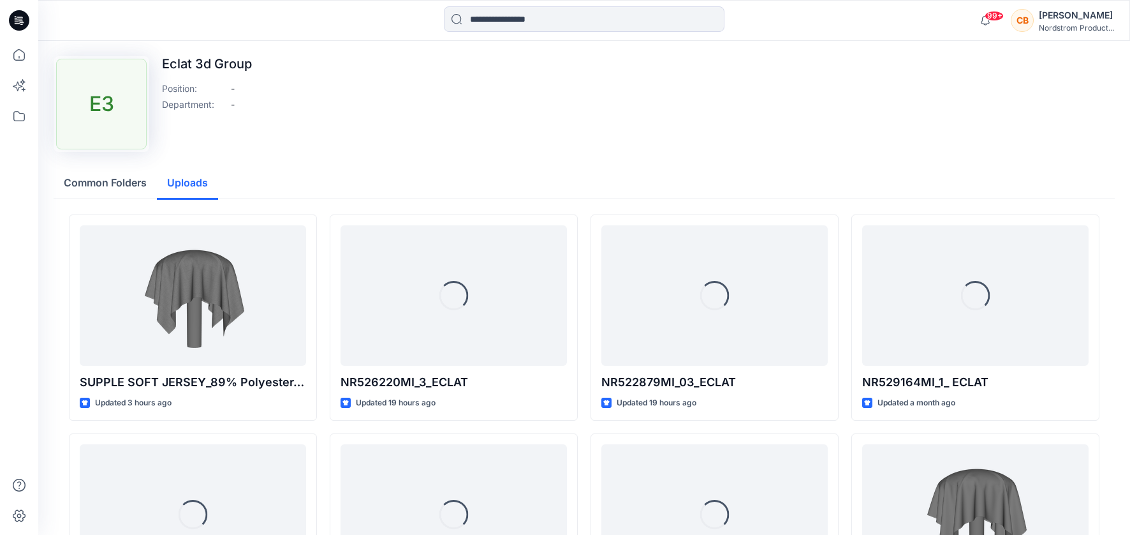
click at [191, 184] on button "Uploads" at bounding box center [187, 183] width 61 height 33
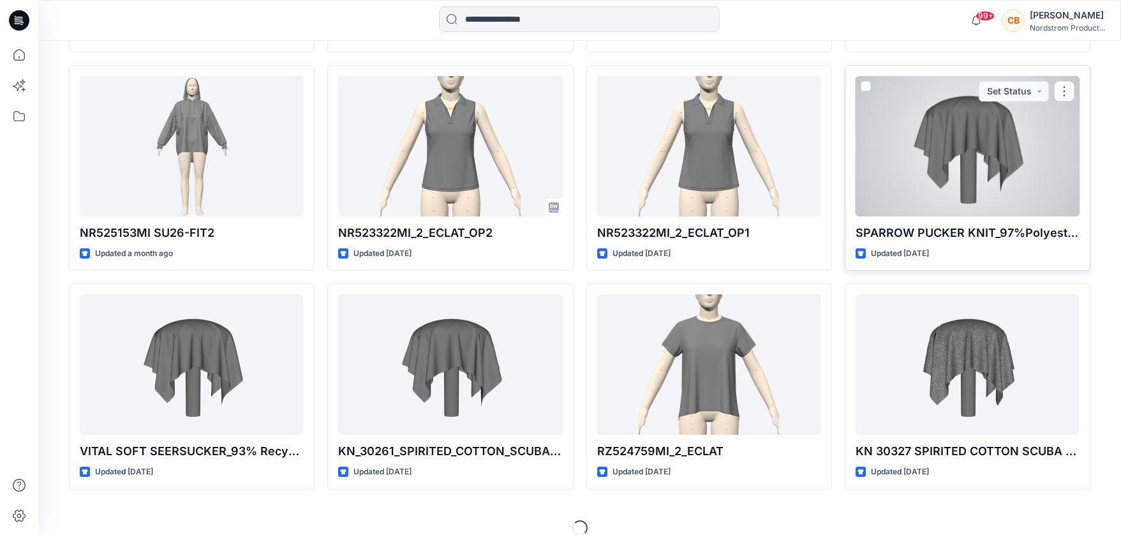
scroll to position [399, 0]
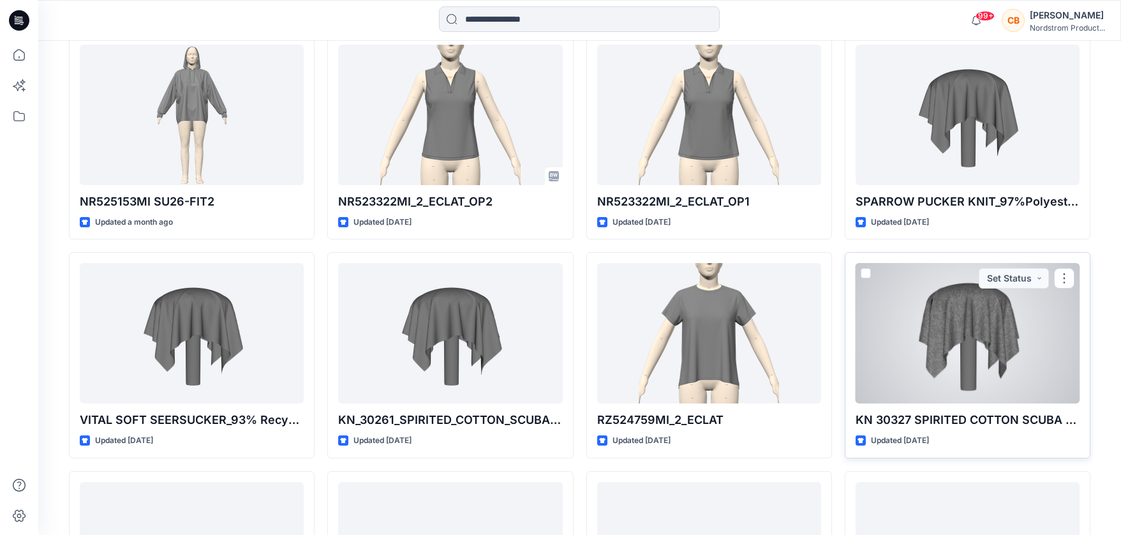
click at [945, 298] on div at bounding box center [967, 333] width 224 height 140
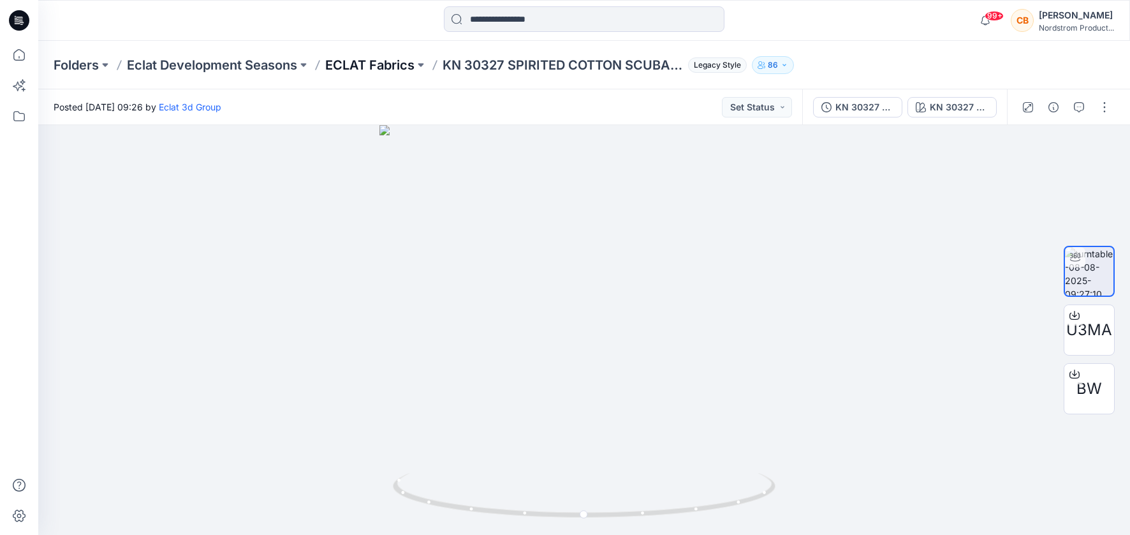
click at [402, 63] on p "ECLAT Fabrics" at bounding box center [369, 65] width 89 height 18
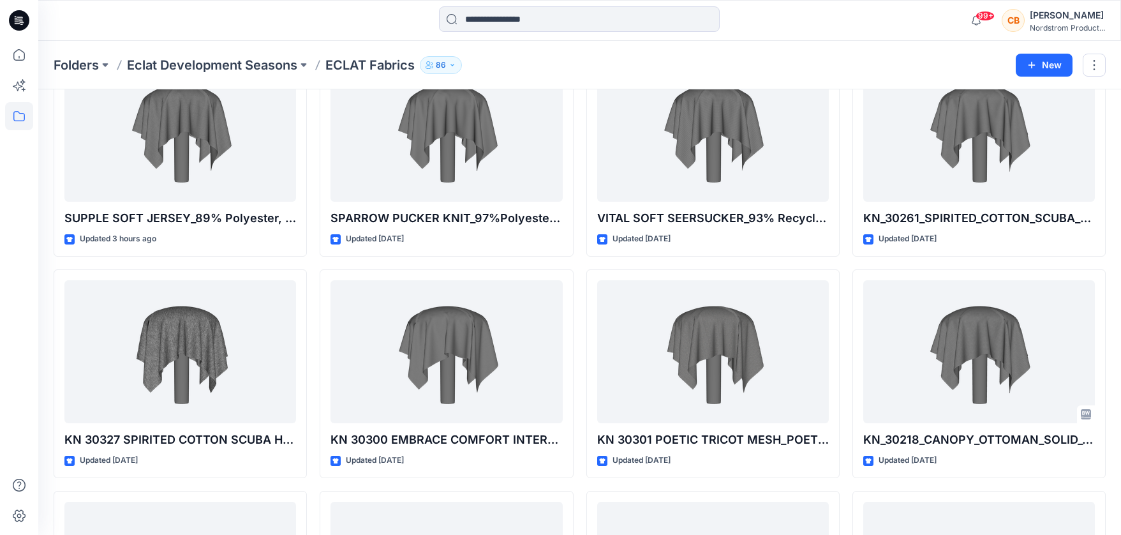
scroll to position [246, 0]
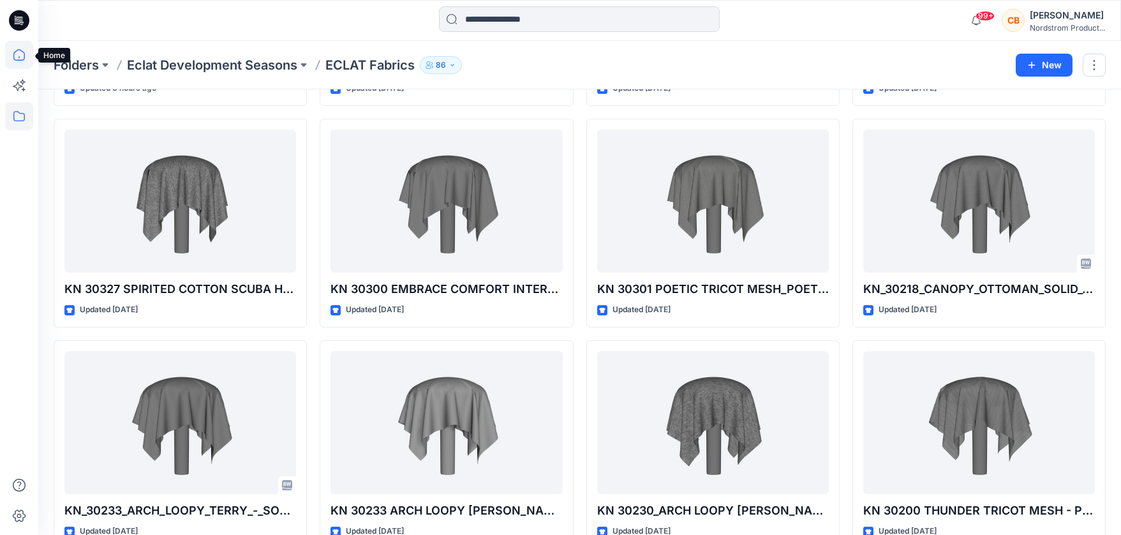
click at [18, 55] on icon at bounding box center [19, 55] width 28 height 28
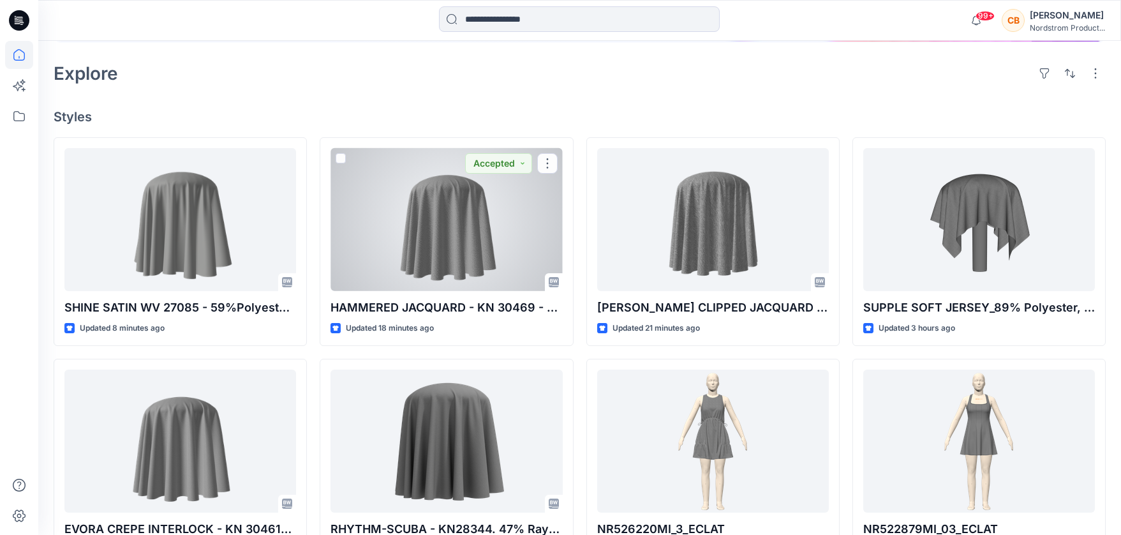
scroll to position [255, 0]
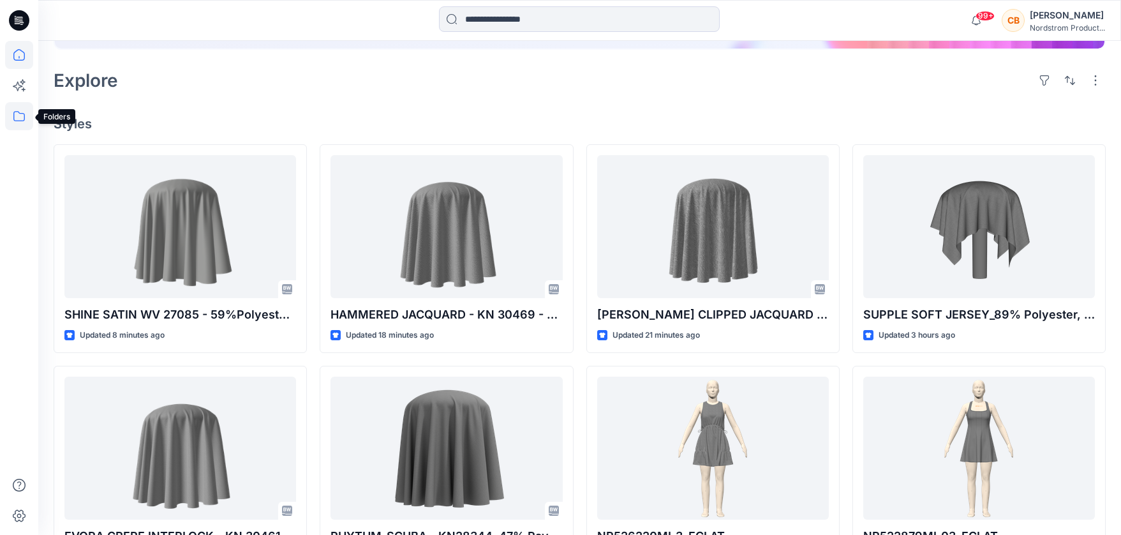
click at [17, 116] on icon at bounding box center [19, 116] width 28 height 28
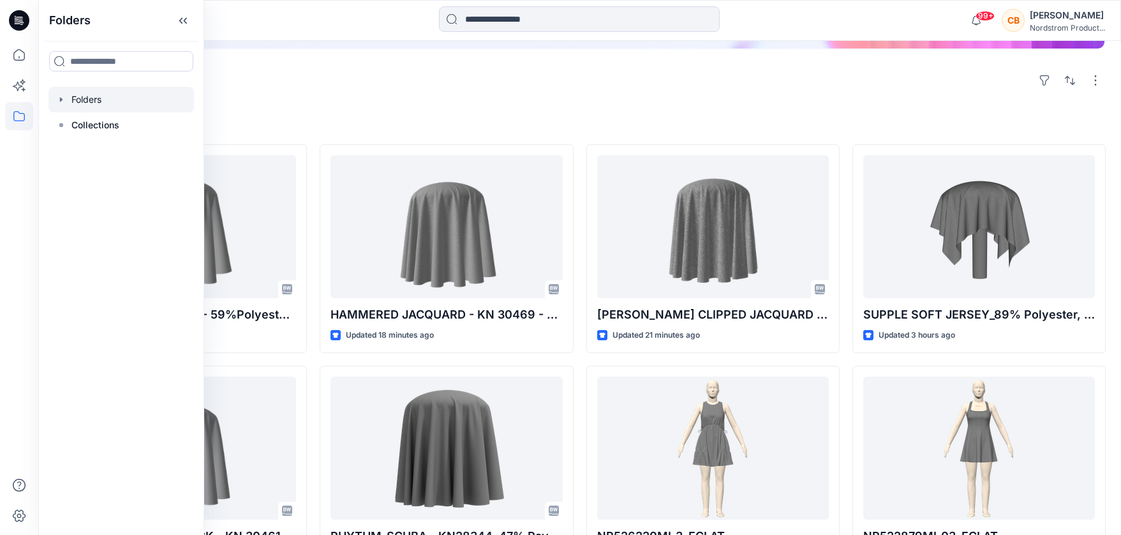
click at [70, 104] on div at bounding box center [120, 100] width 145 height 26
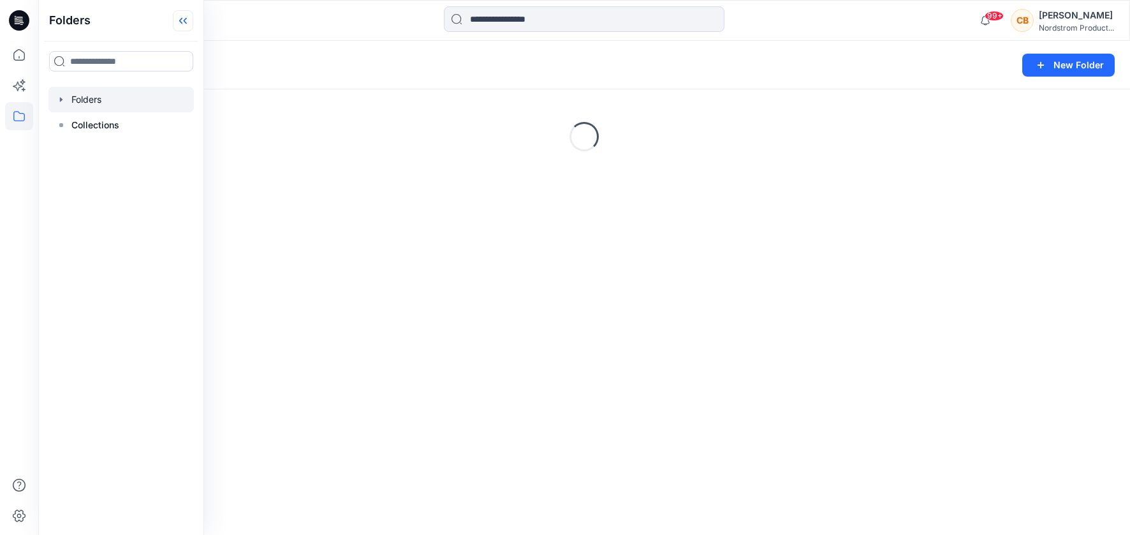
click at [185, 20] on icon at bounding box center [183, 20] width 20 height 21
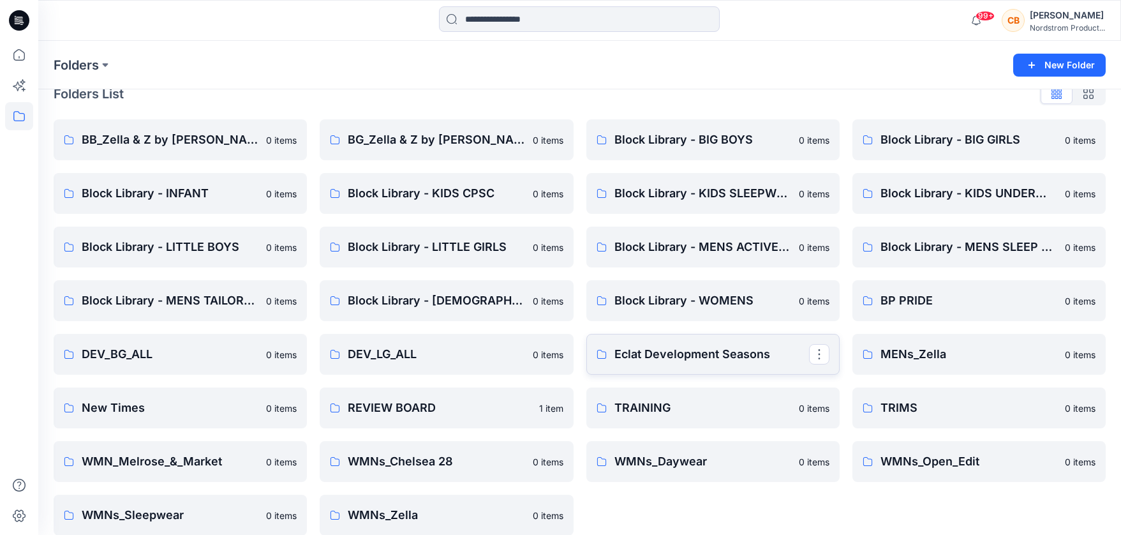
click at [684, 355] on p "Eclat Development Seasons" at bounding box center [711, 354] width 195 height 18
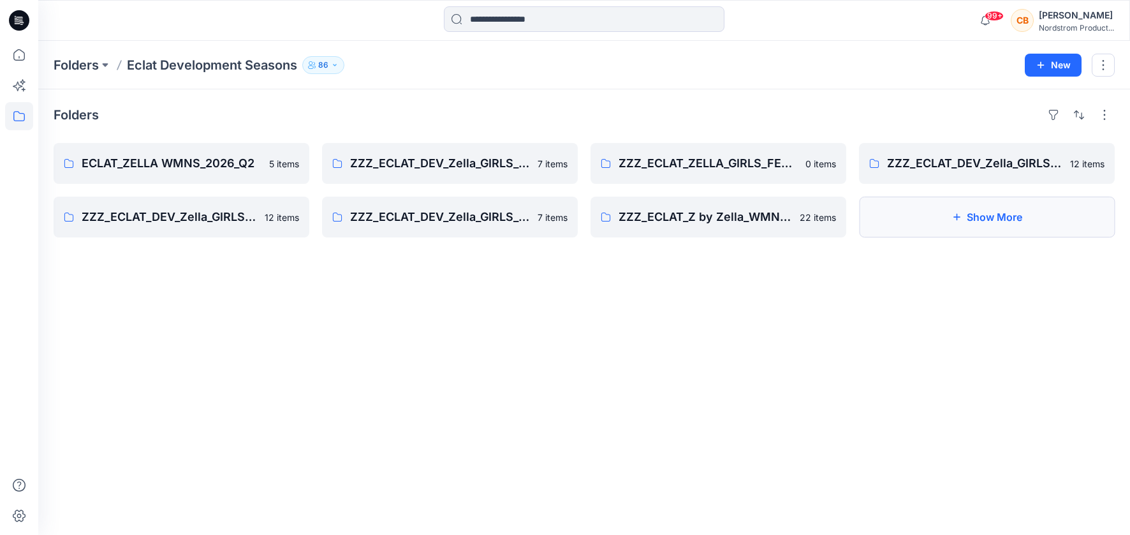
click at [960, 215] on icon "button" at bounding box center [957, 217] width 10 height 10
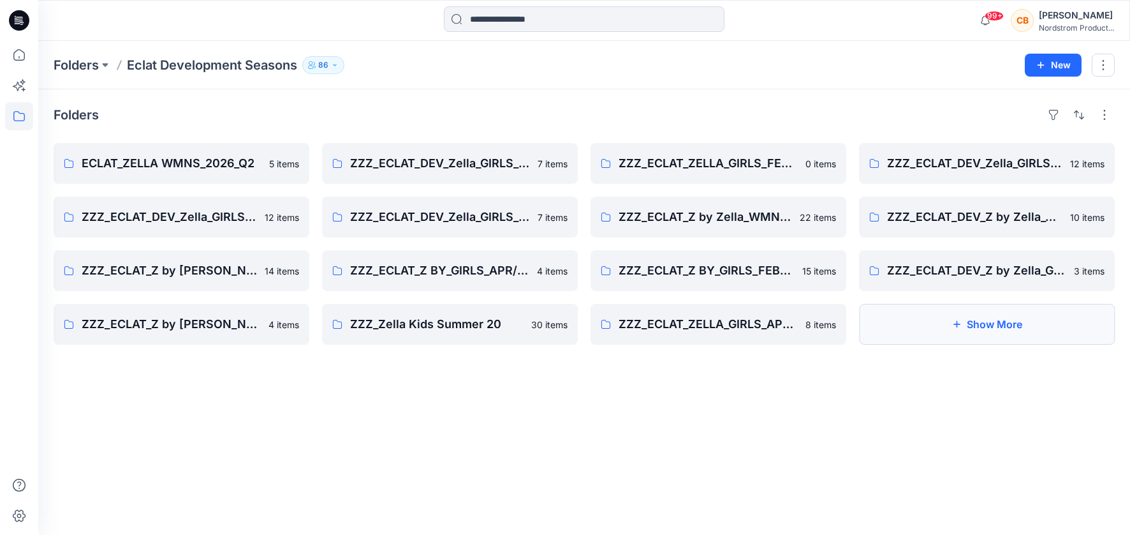
click at [961, 319] on icon "button" at bounding box center [957, 324] width 10 height 10
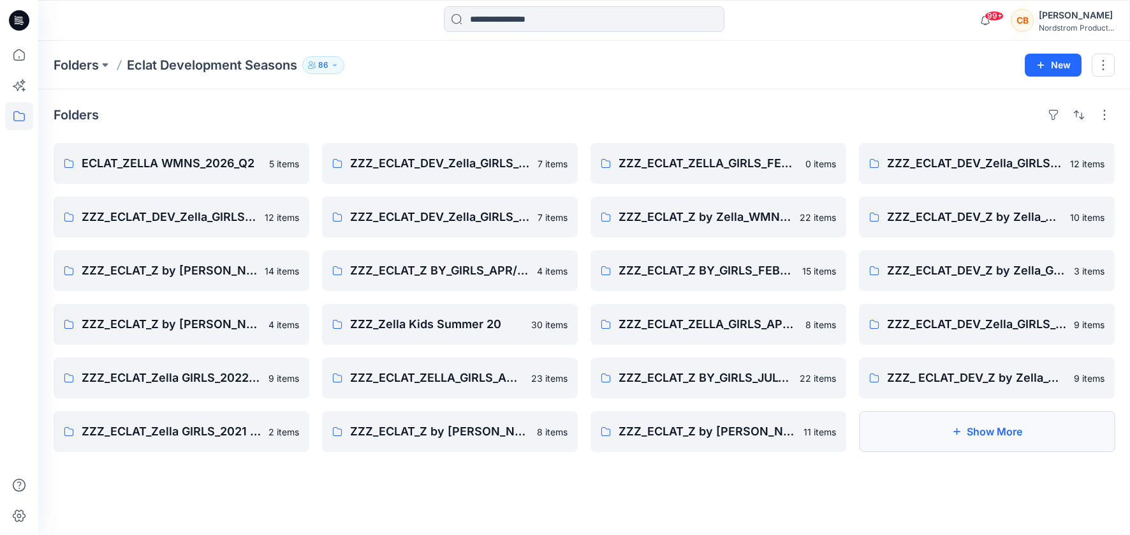
click at [986, 434] on button "Show More" at bounding box center [987, 431] width 256 height 41
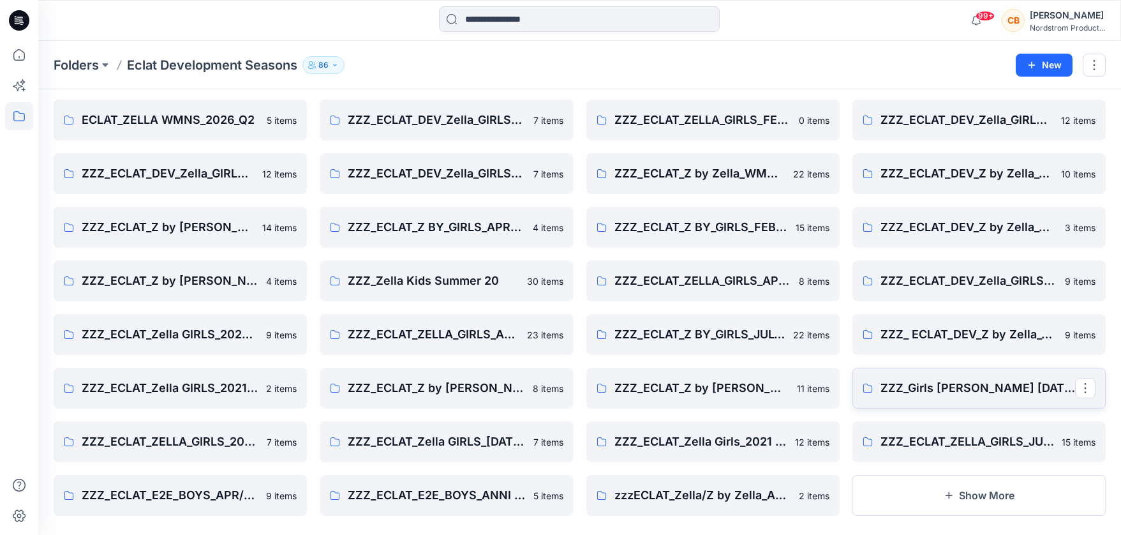
scroll to position [60, 0]
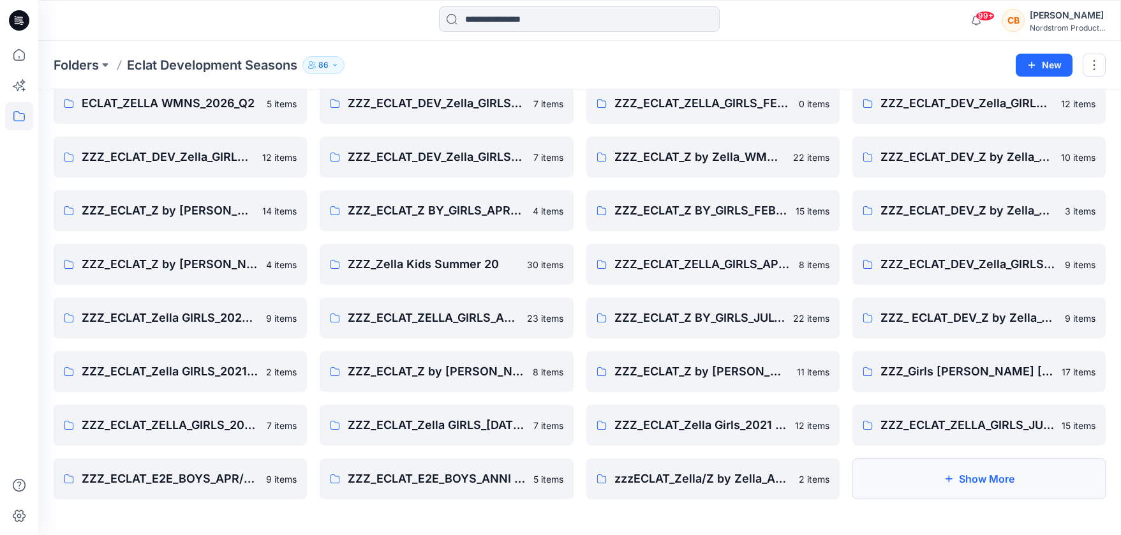
click at [1006, 475] on button "Show More" at bounding box center [978, 478] width 253 height 41
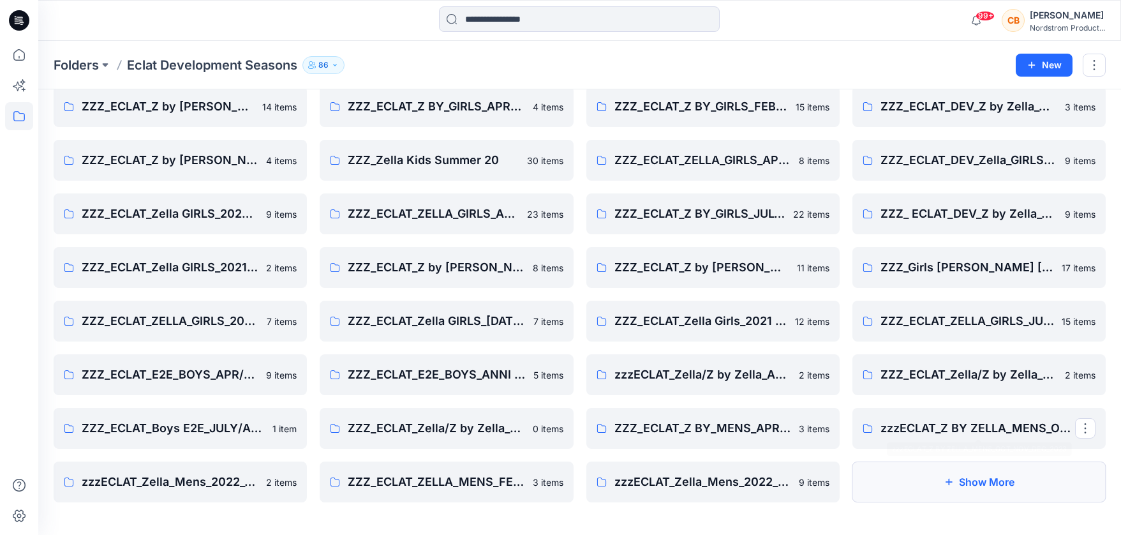
scroll to position [167, 0]
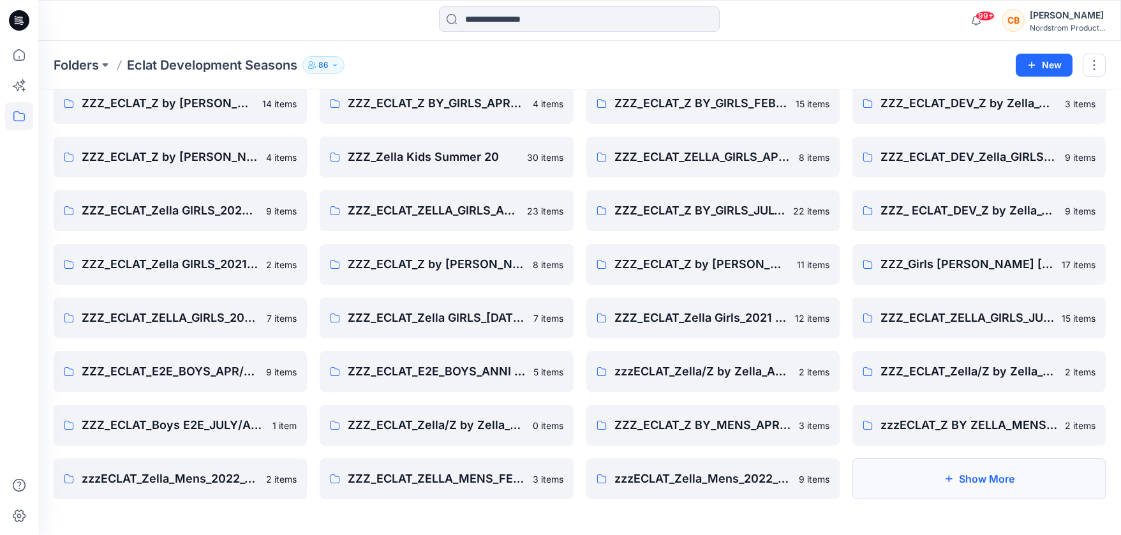
click at [1007, 468] on button "Show More" at bounding box center [978, 478] width 253 height 41
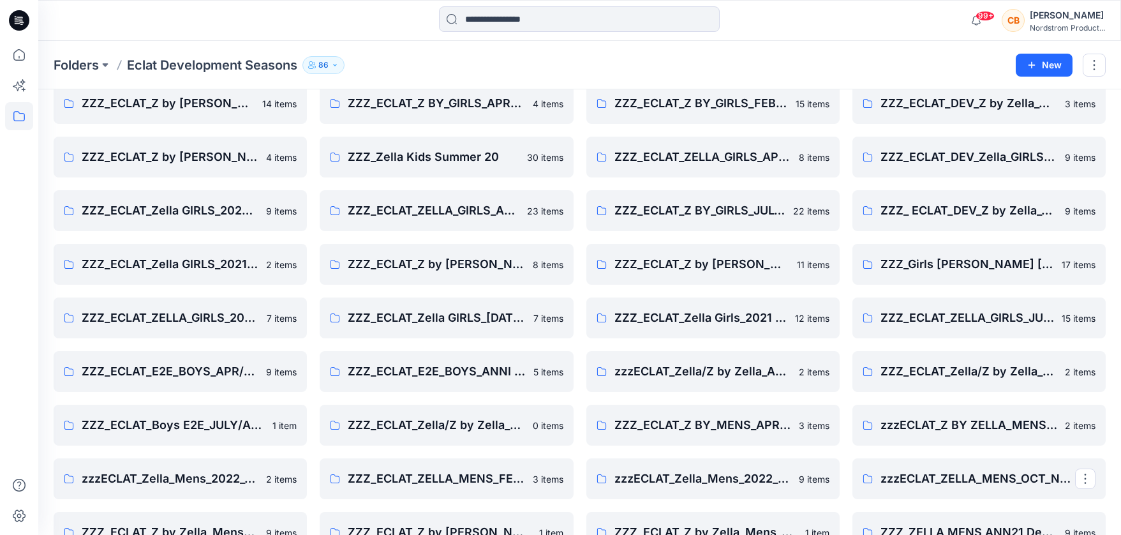
scroll to position [274, 0]
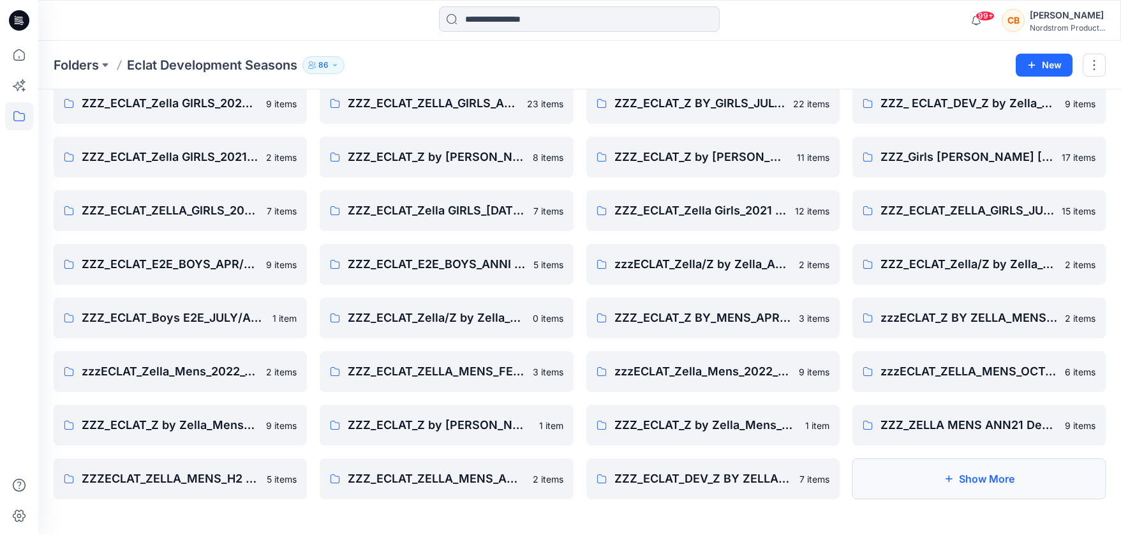
click at [1006, 476] on button "Show More" at bounding box center [978, 478] width 253 height 41
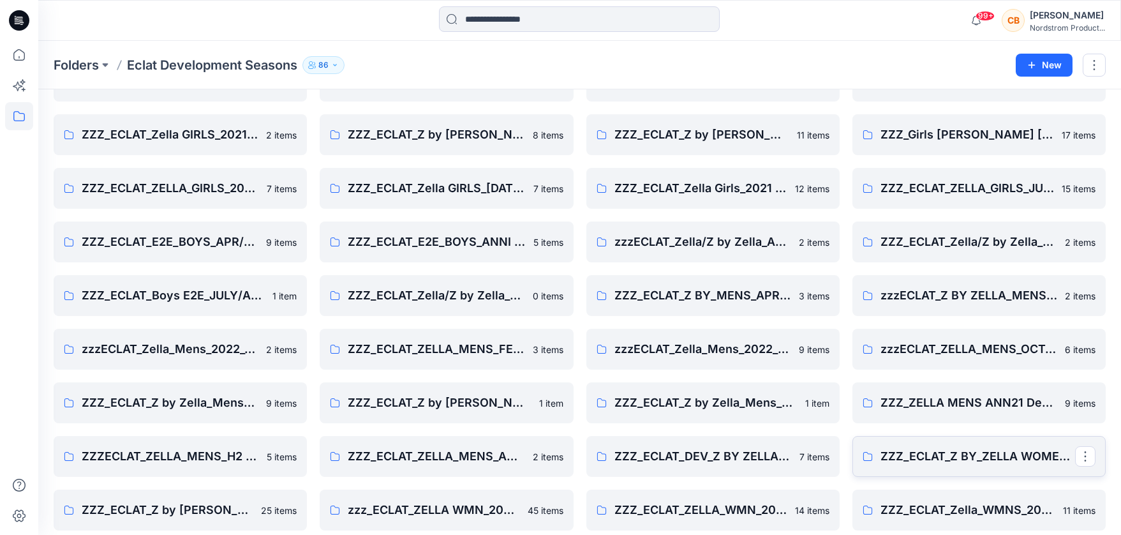
scroll to position [381, 0]
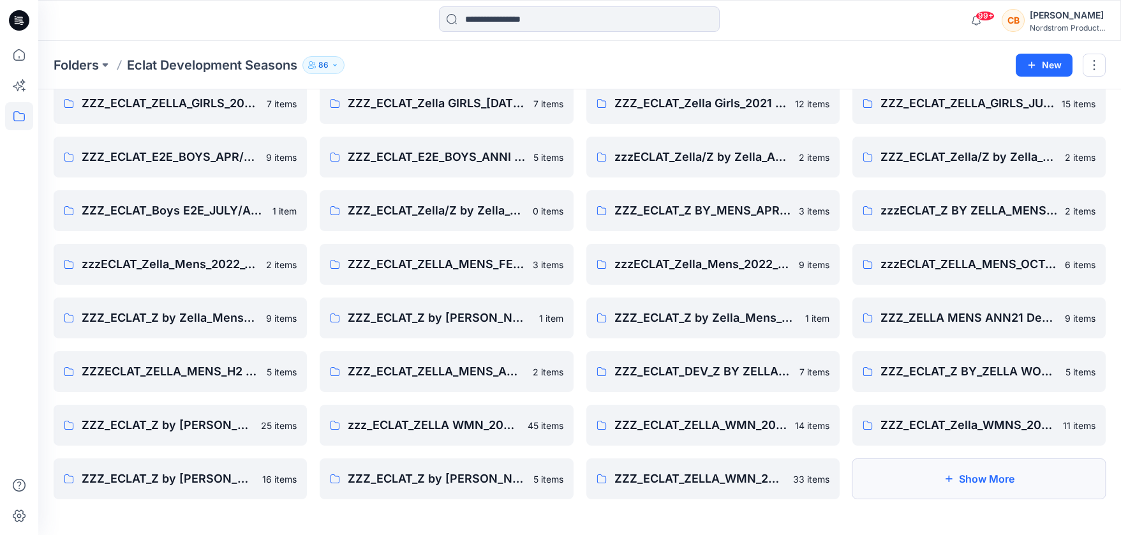
click at [977, 484] on button "Show More" at bounding box center [978, 478] width 253 height 41
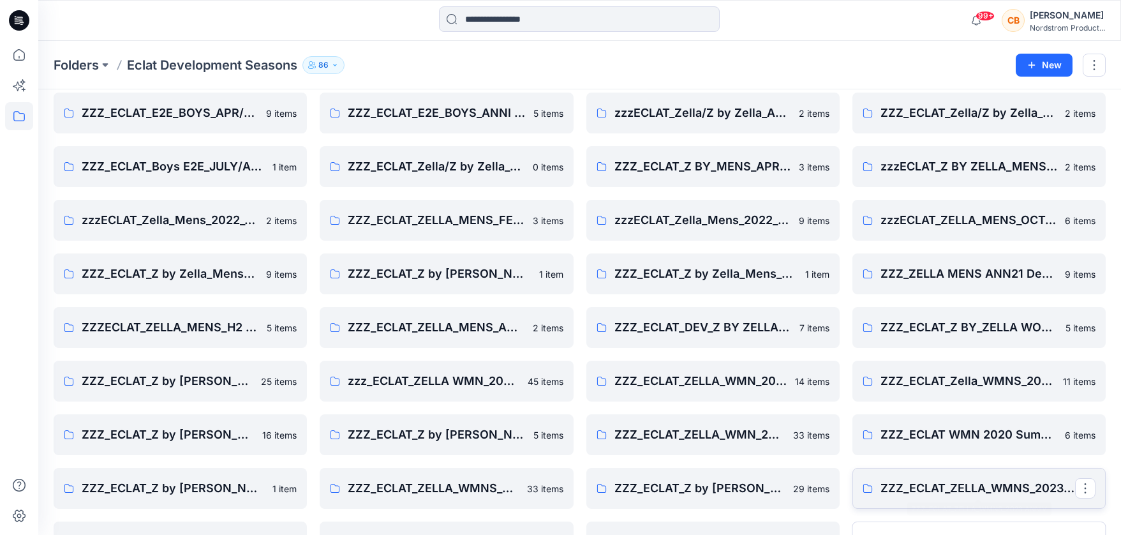
scroll to position [489, 0]
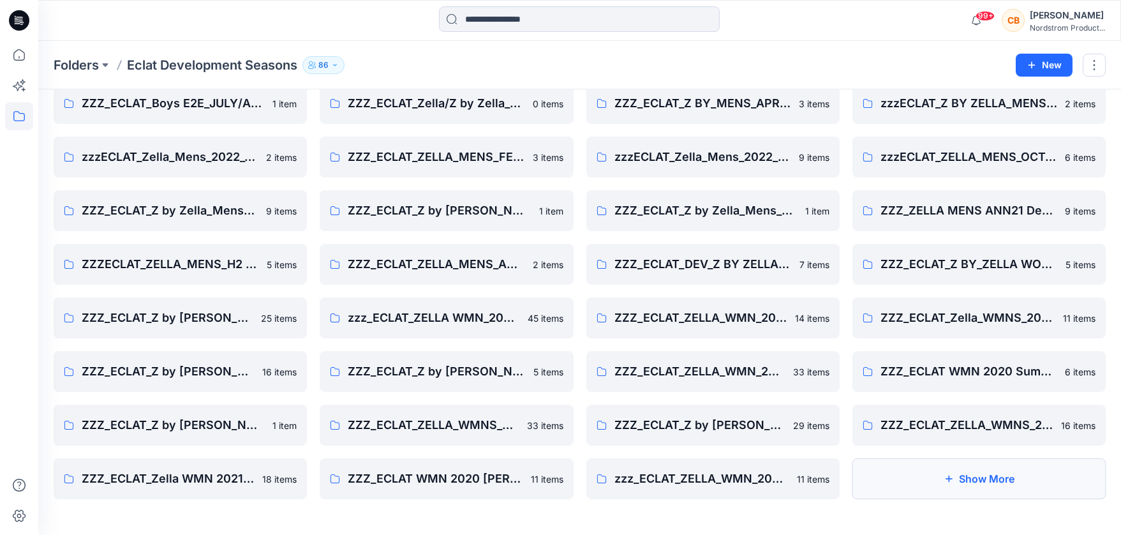
click at [991, 481] on button "Show More" at bounding box center [978, 478] width 253 height 41
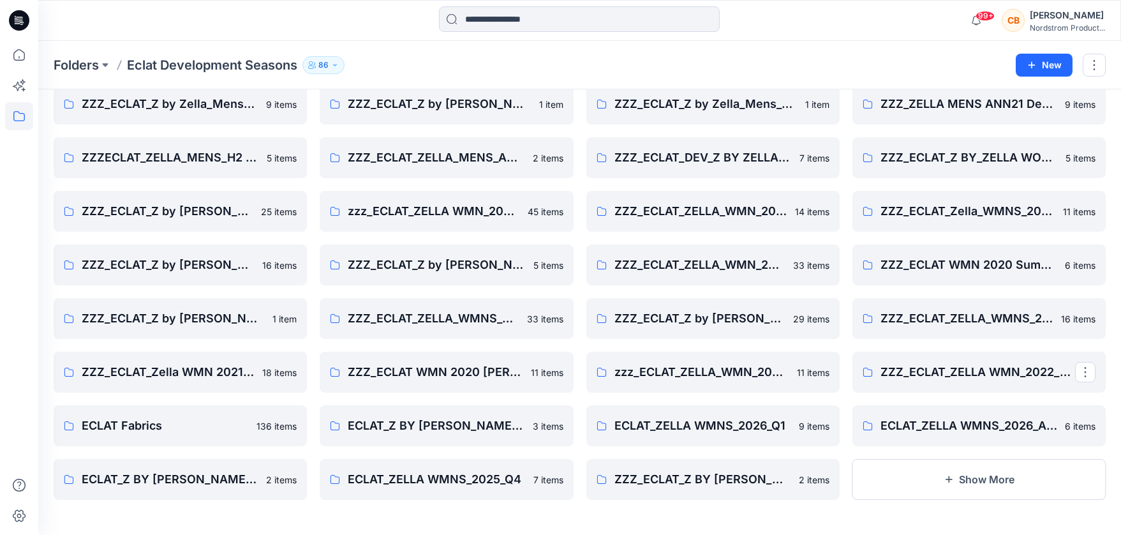
scroll to position [596, 0]
click at [121, 420] on p "ECLAT Fabrics" at bounding box center [179, 425] width 195 height 18
